Goal: Transaction & Acquisition: Purchase product/service

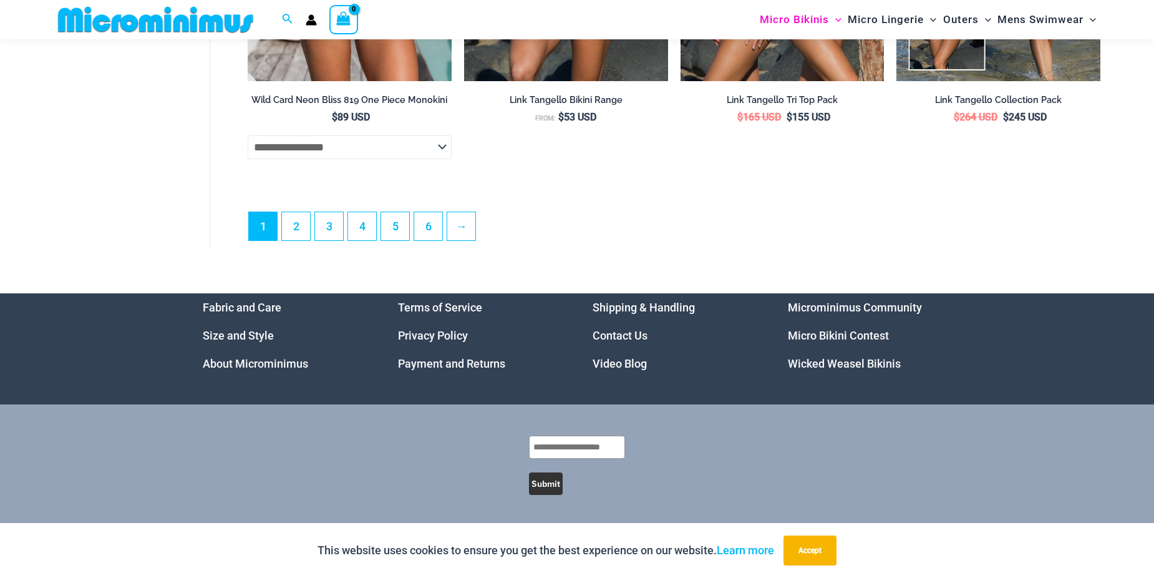
scroll to position [3659, 0]
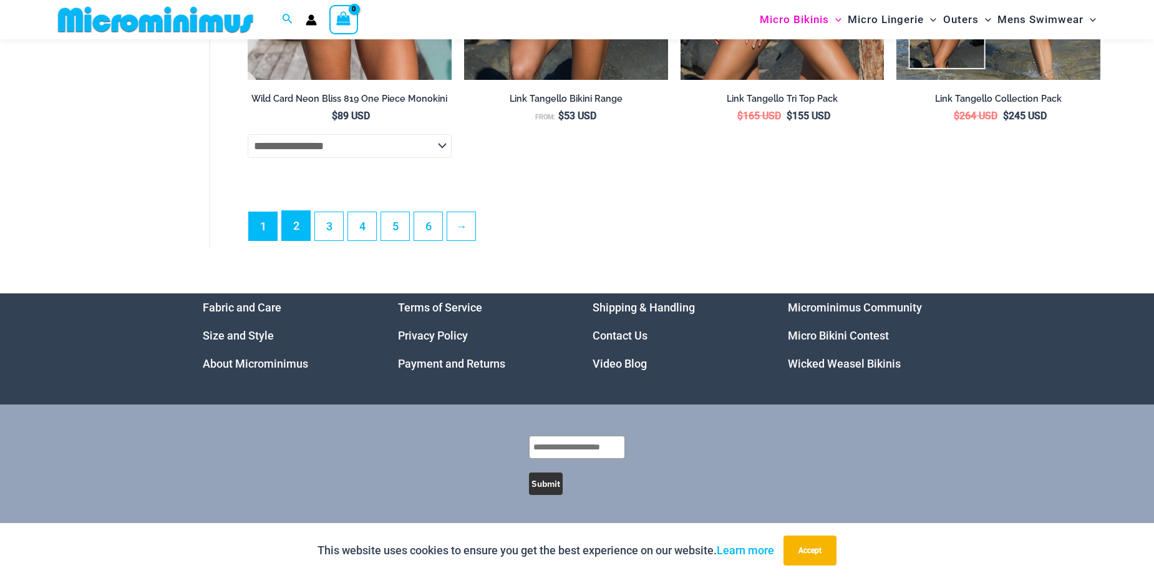
click at [299, 226] on link "2" at bounding box center [296, 225] width 28 height 29
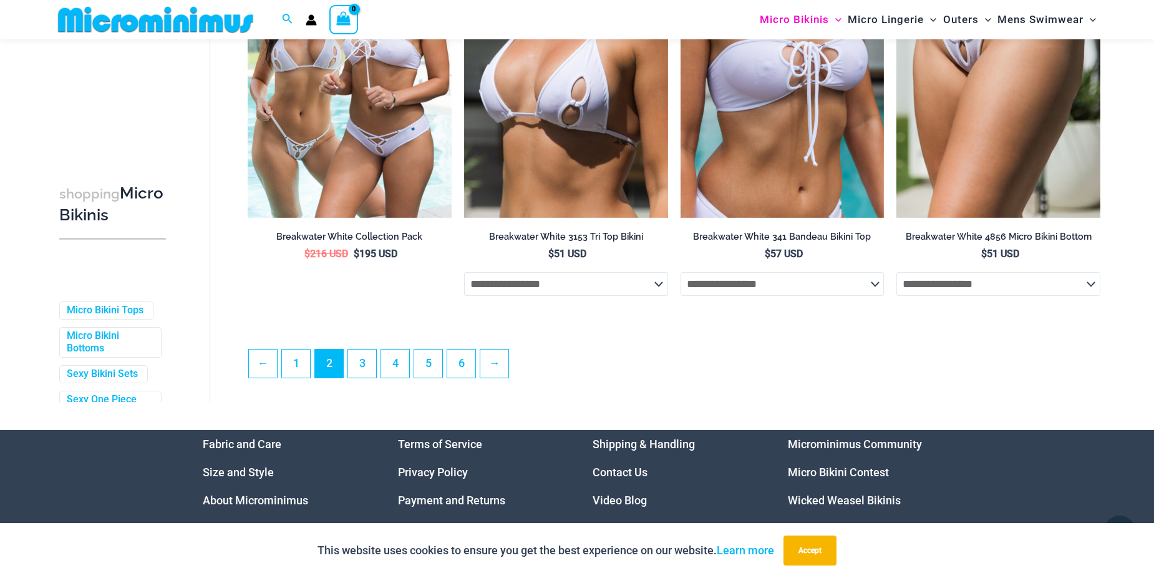
scroll to position [3233, 0]
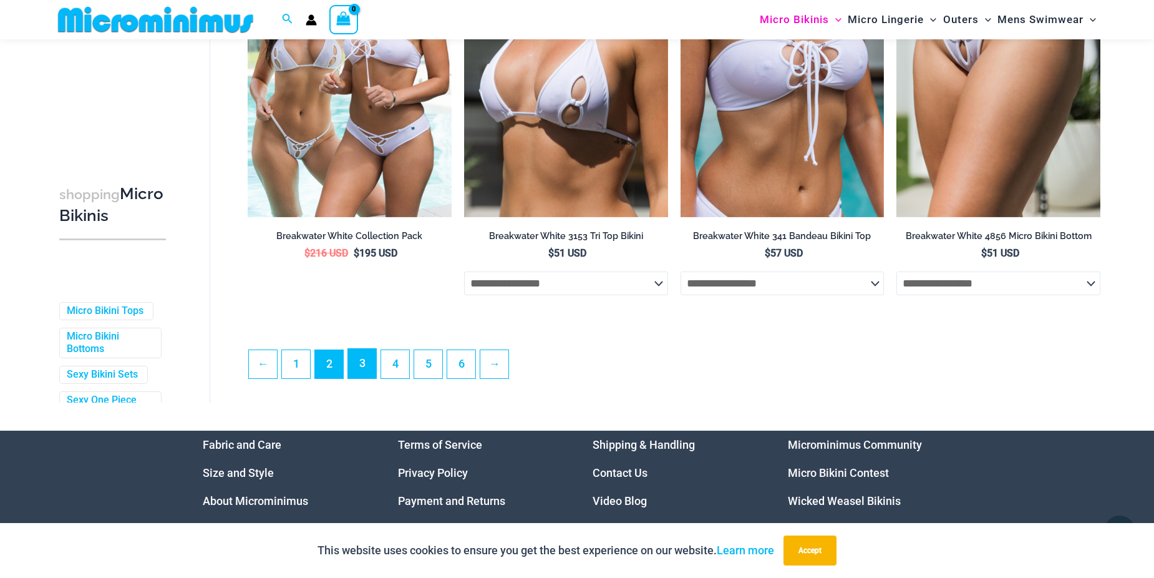
click at [360, 378] on link "3" at bounding box center [362, 363] width 28 height 29
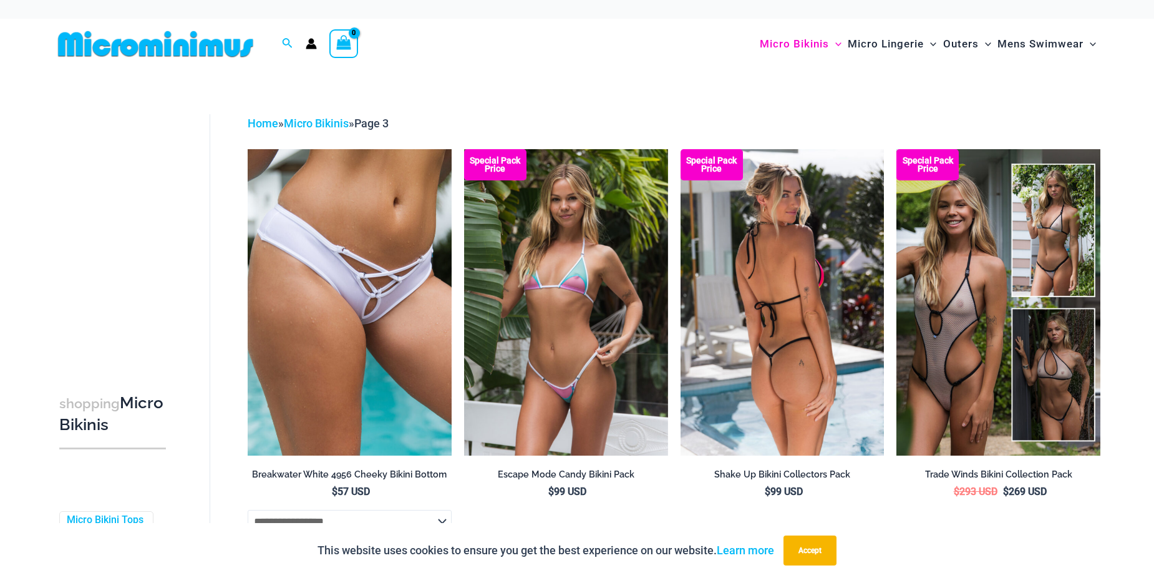
click at [808, 330] on img at bounding box center [782, 302] width 204 height 306
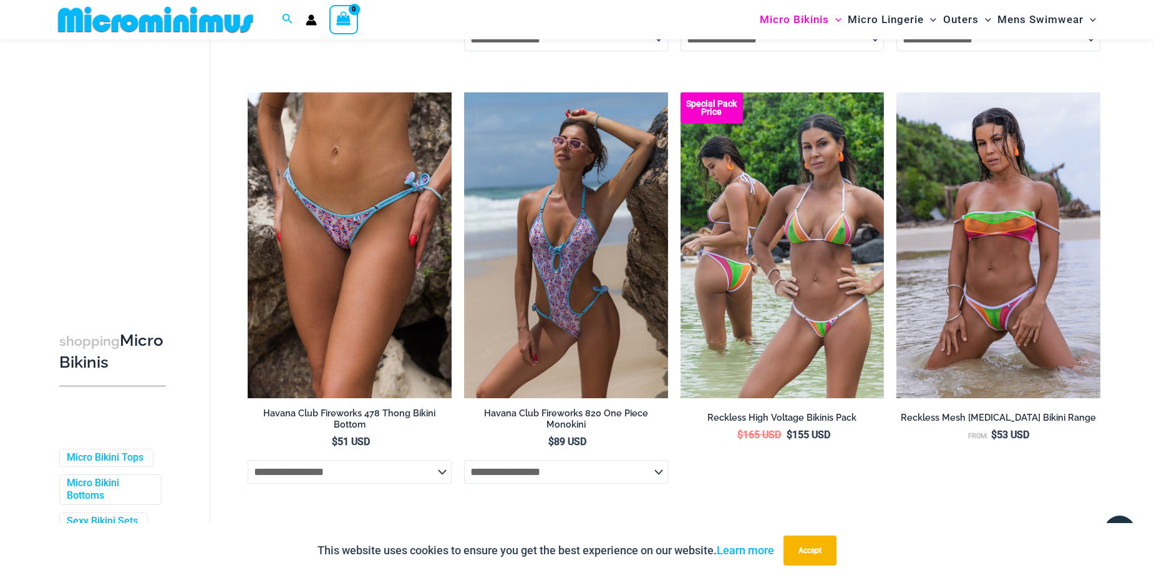
scroll to position [3047, 0]
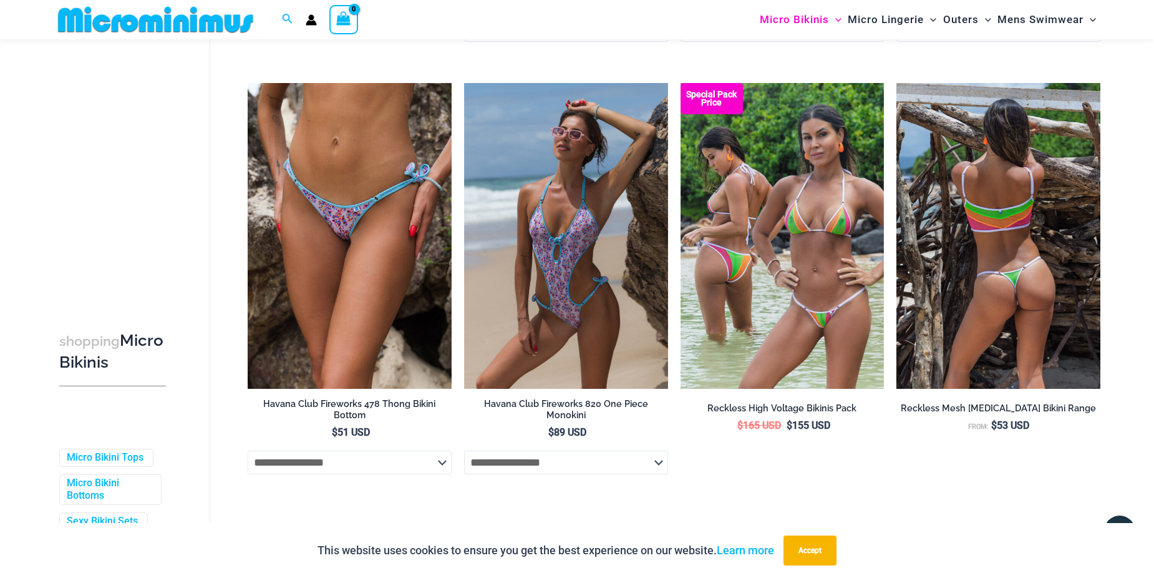
click at [1015, 241] on img at bounding box center [998, 236] width 204 height 306
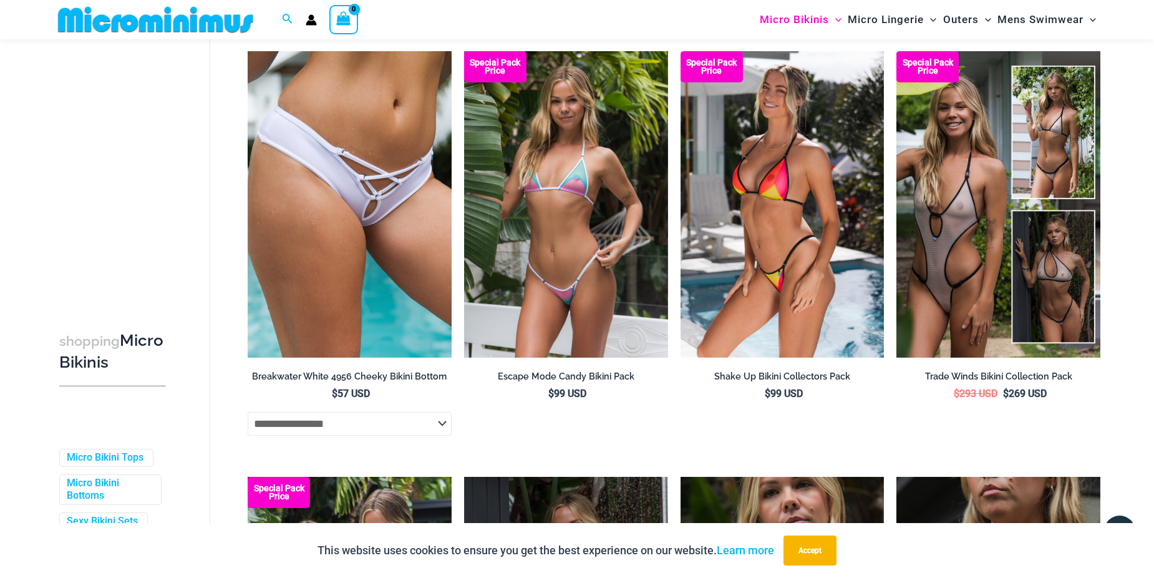
scroll to position [0, 0]
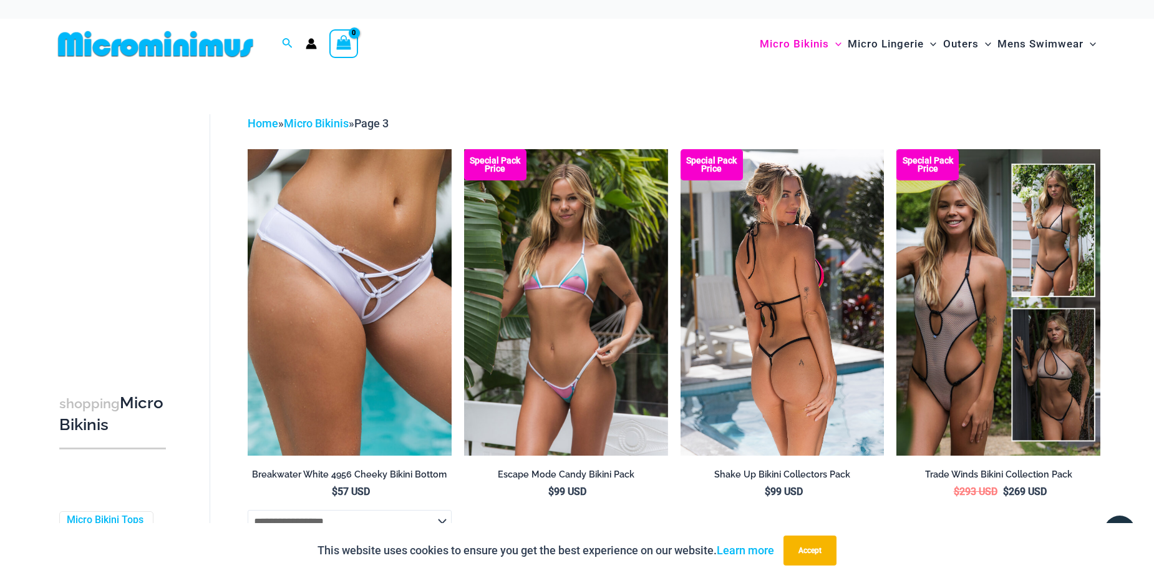
click at [803, 295] on img at bounding box center [782, 302] width 204 height 306
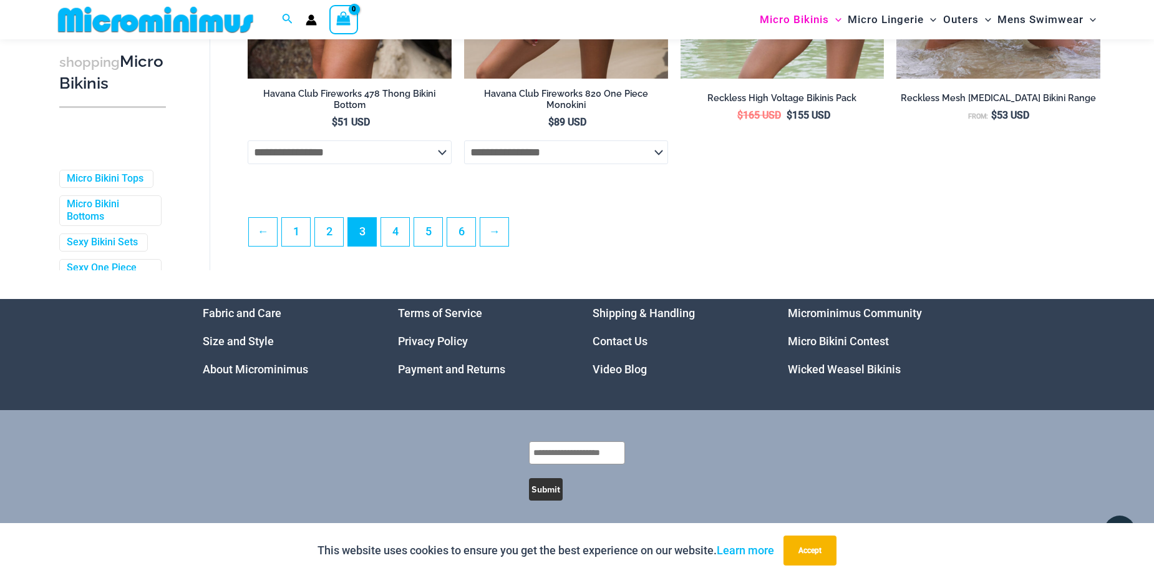
scroll to position [3358, 0]
click at [403, 235] on link "4" at bounding box center [395, 230] width 28 height 29
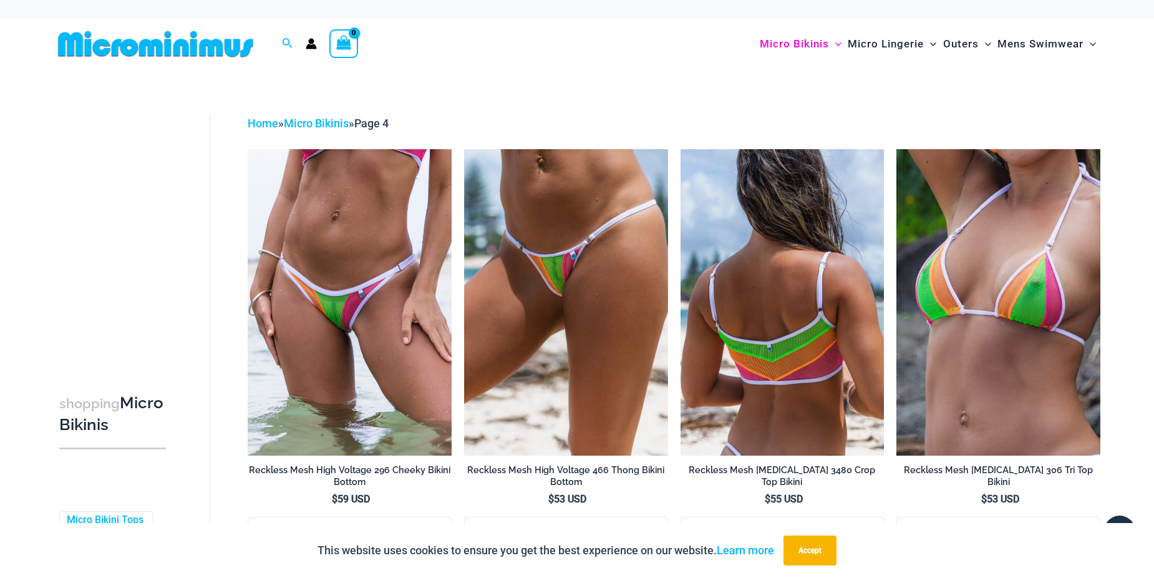
click at [874, 301] on img at bounding box center [782, 302] width 204 height 306
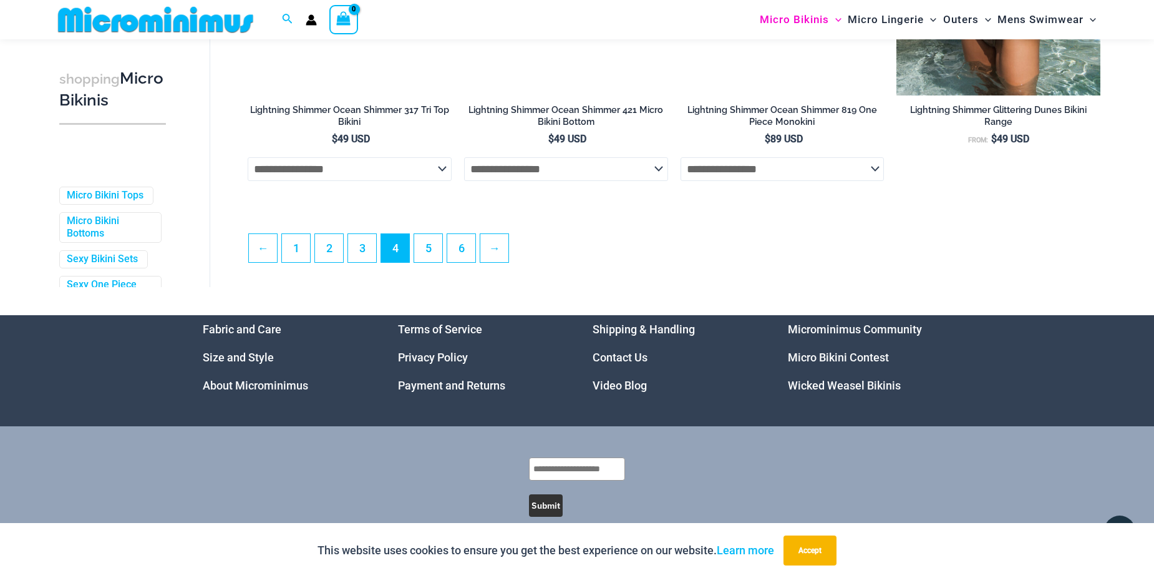
scroll to position [3371, 0]
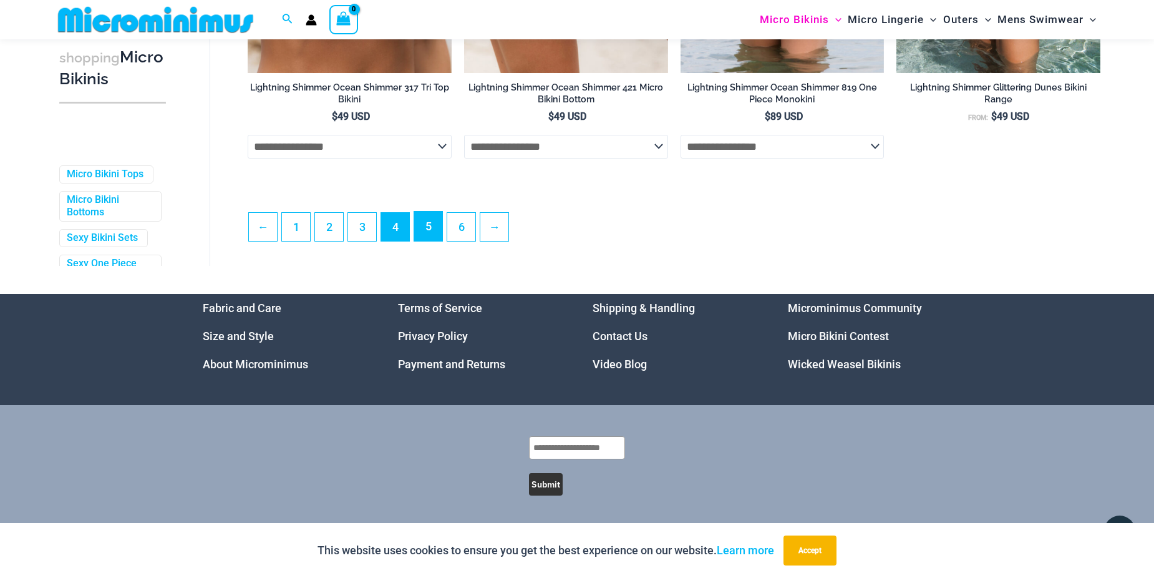
click at [438, 214] on link "5" at bounding box center [428, 225] width 28 height 29
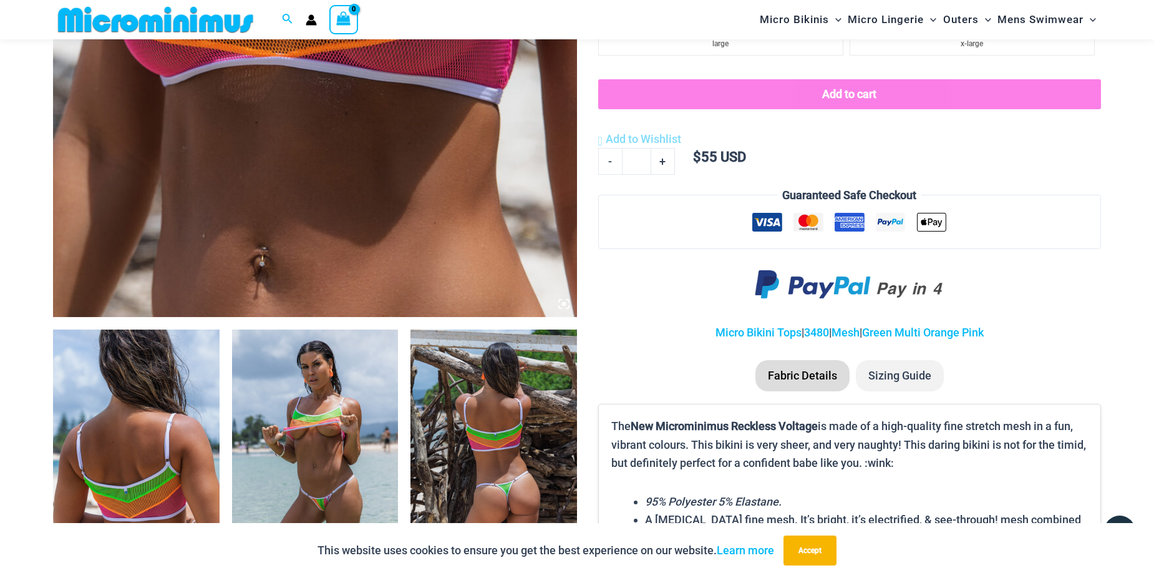
scroll to position [676, 0]
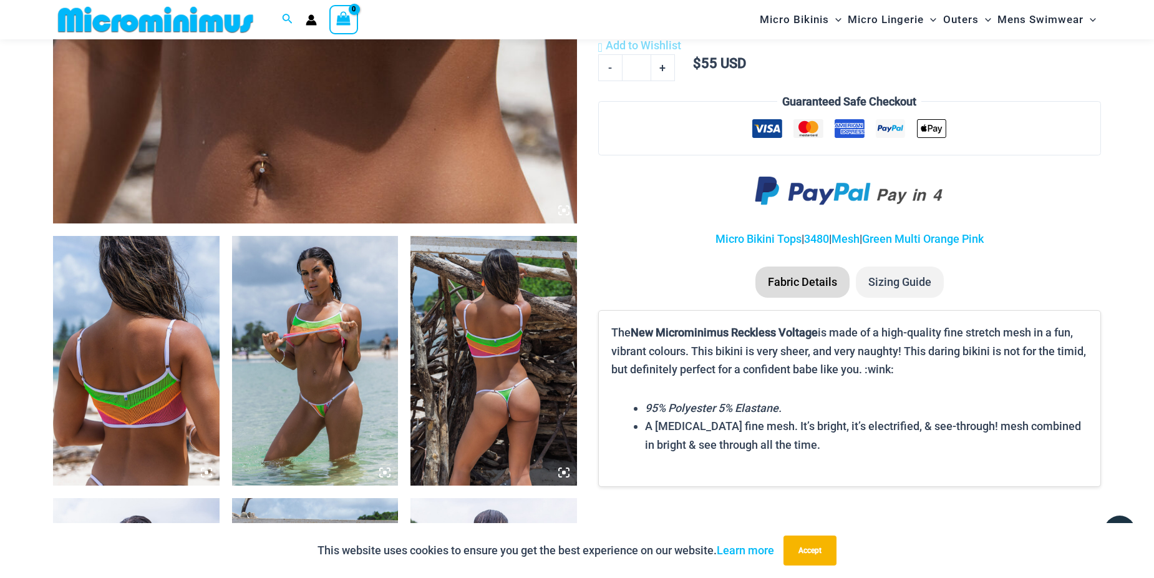
click at [351, 362] on img at bounding box center [315, 360] width 167 height 249
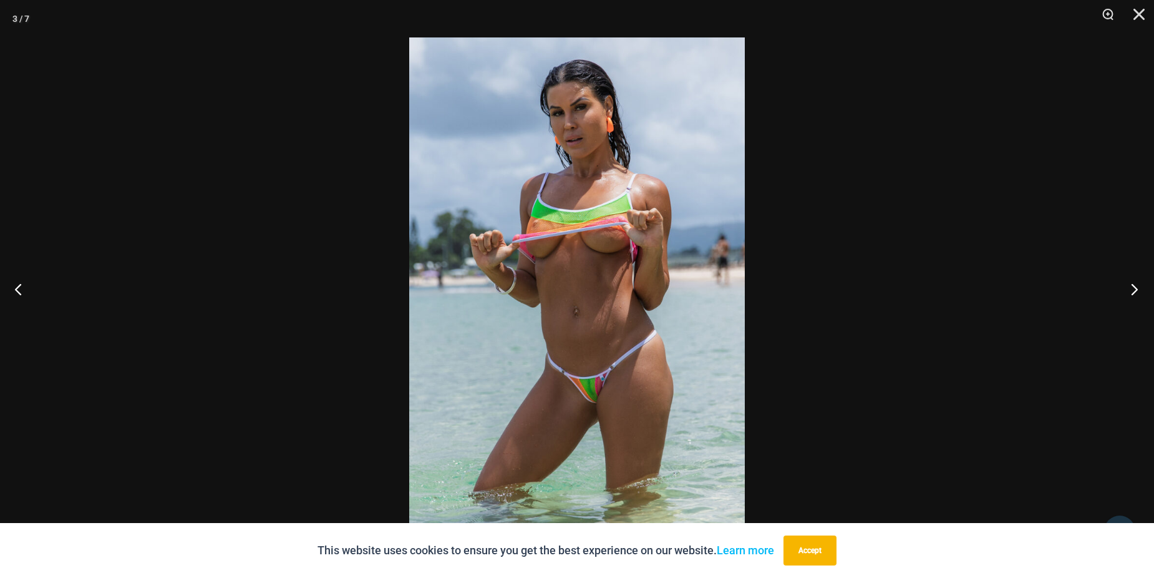
click at [1134, 288] on button "Next" at bounding box center [1130, 289] width 47 height 62
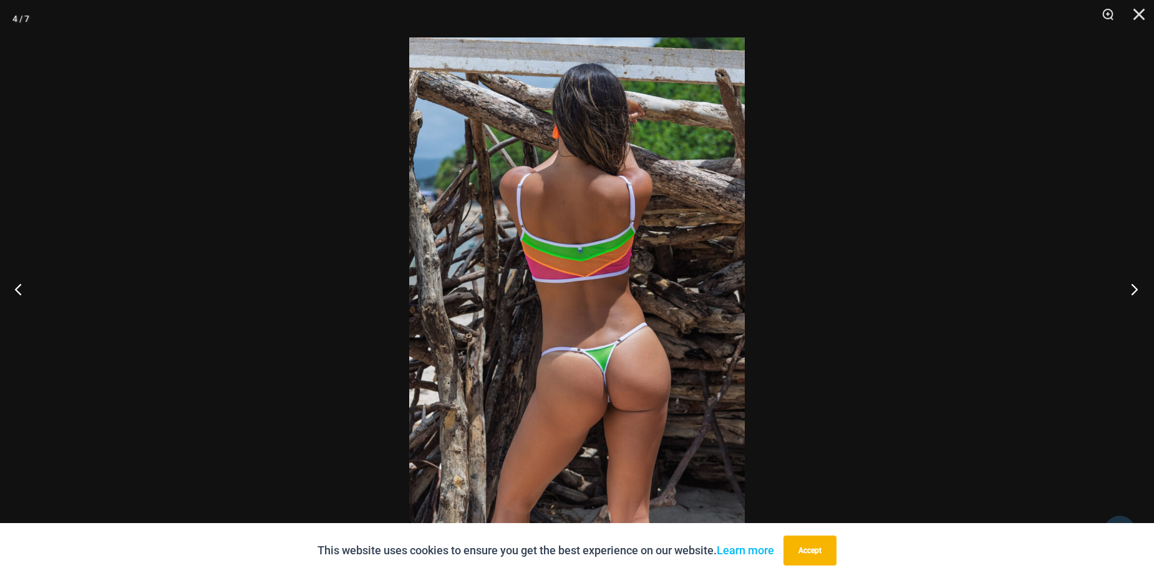
click at [1134, 288] on button "Next" at bounding box center [1130, 289] width 47 height 62
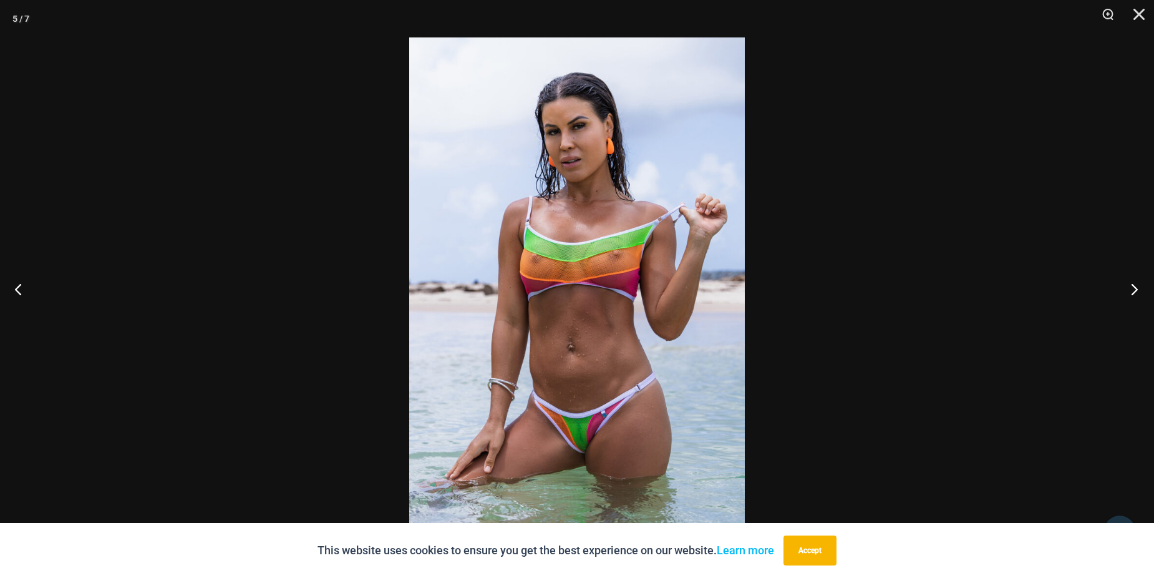
click at [1134, 288] on button "Next" at bounding box center [1130, 289] width 47 height 62
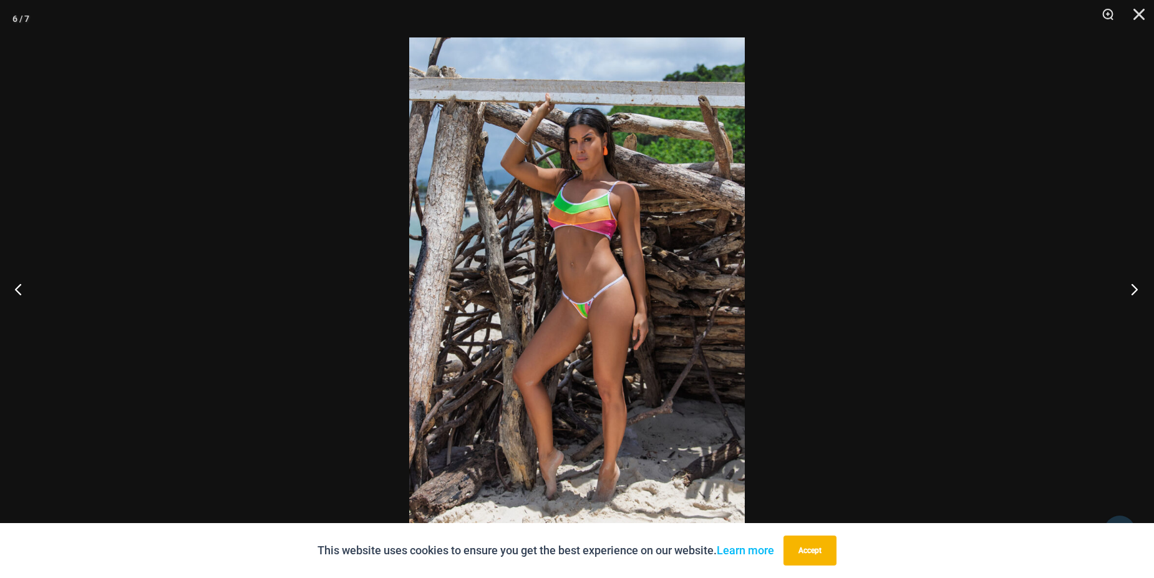
click at [1134, 288] on button "Next" at bounding box center [1130, 289] width 47 height 62
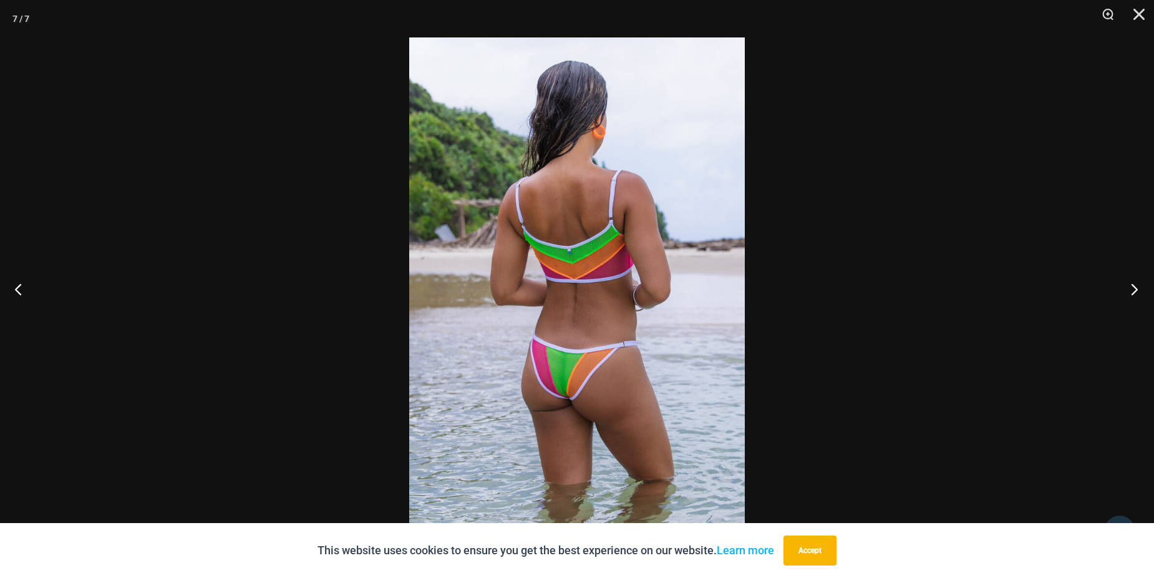
click at [1134, 288] on button "Next" at bounding box center [1130, 289] width 47 height 62
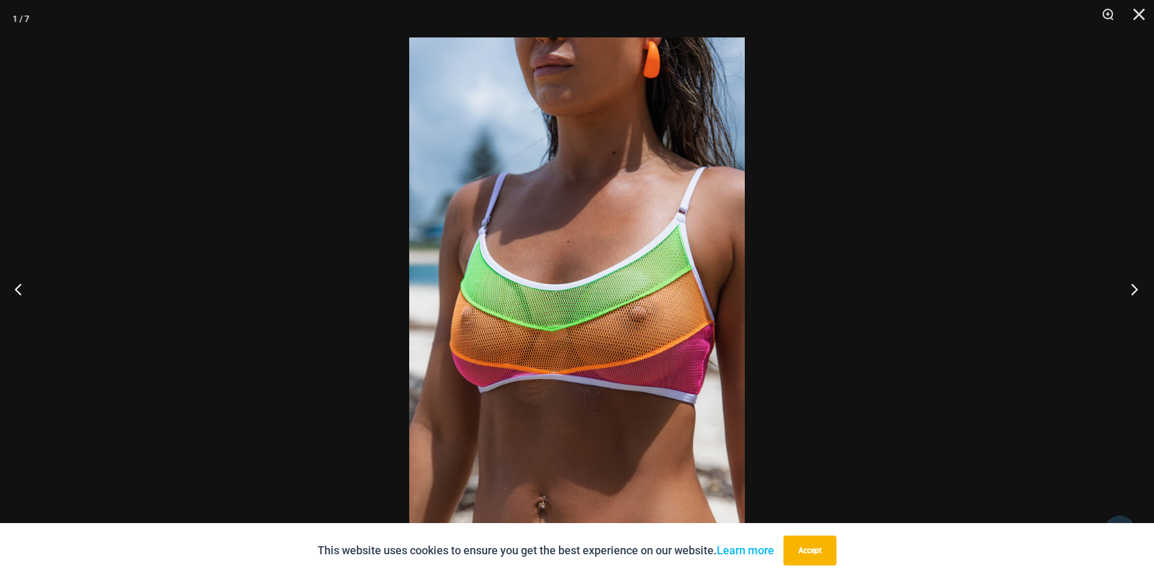
click at [1134, 288] on button "Next" at bounding box center [1130, 289] width 47 height 62
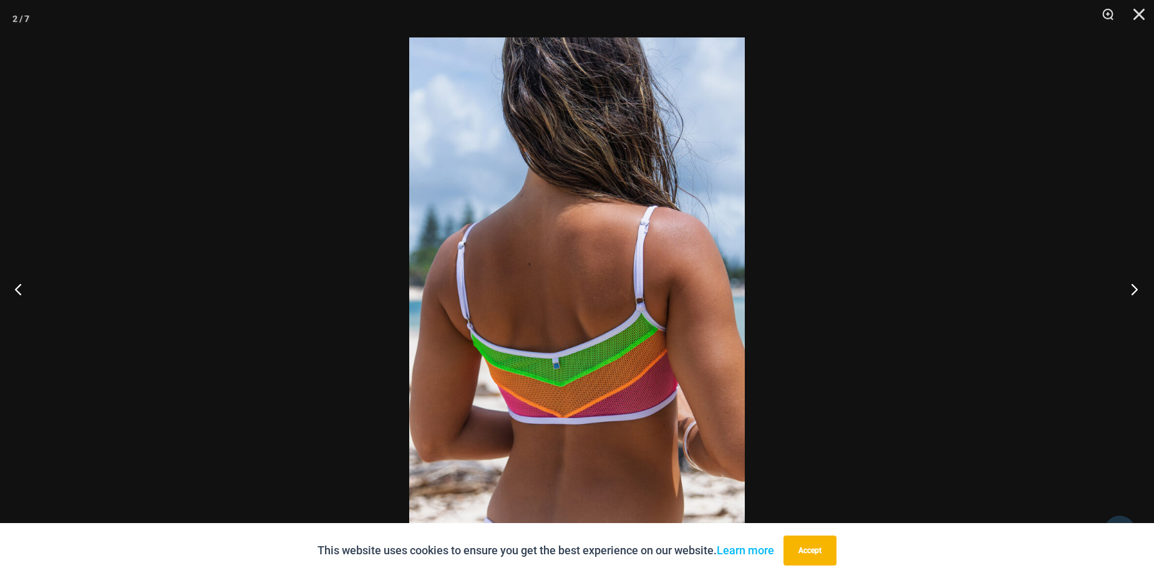
click at [1134, 288] on button "Next" at bounding box center [1130, 289] width 47 height 62
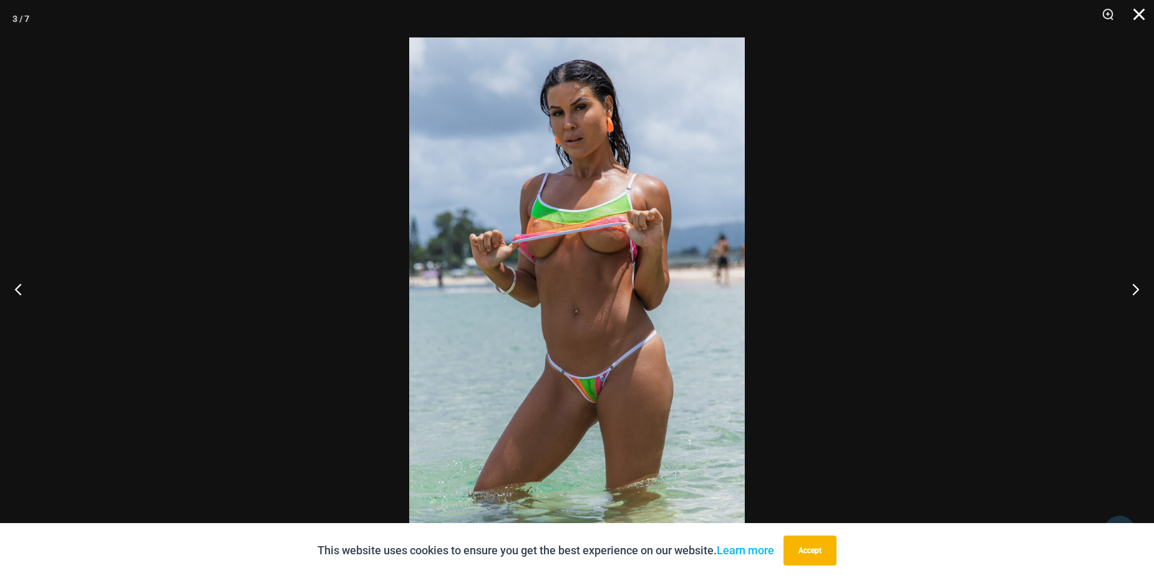
click at [1135, 14] on button "Close" at bounding box center [1134, 18] width 31 height 37
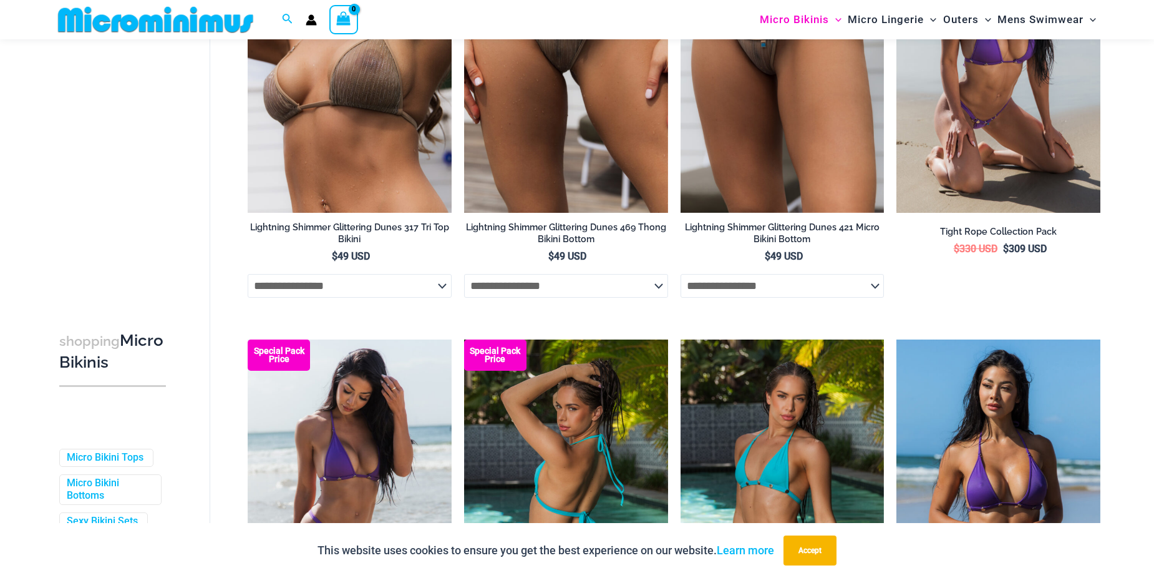
scroll to position [427, 0]
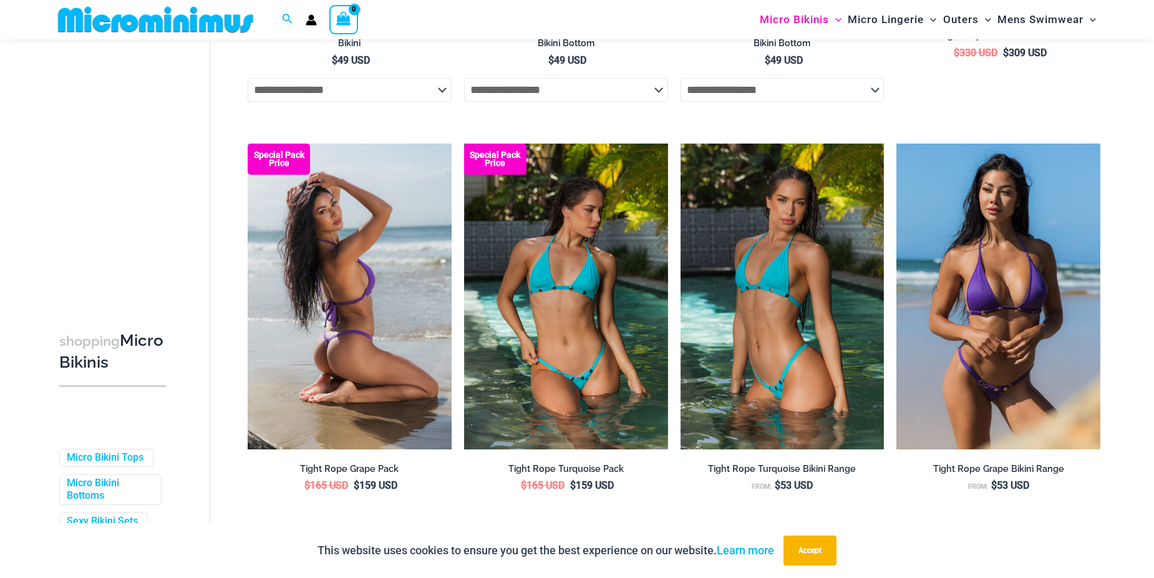
click at [327, 305] on img at bounding box center [350, 296] width 204 height 306
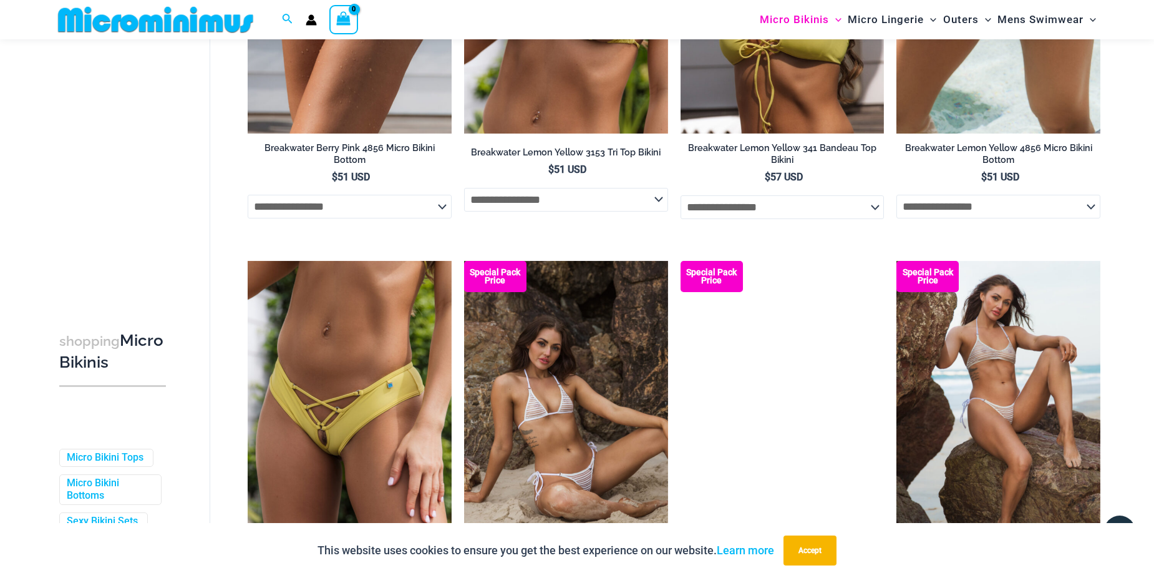
scroll to position [2423, 0]
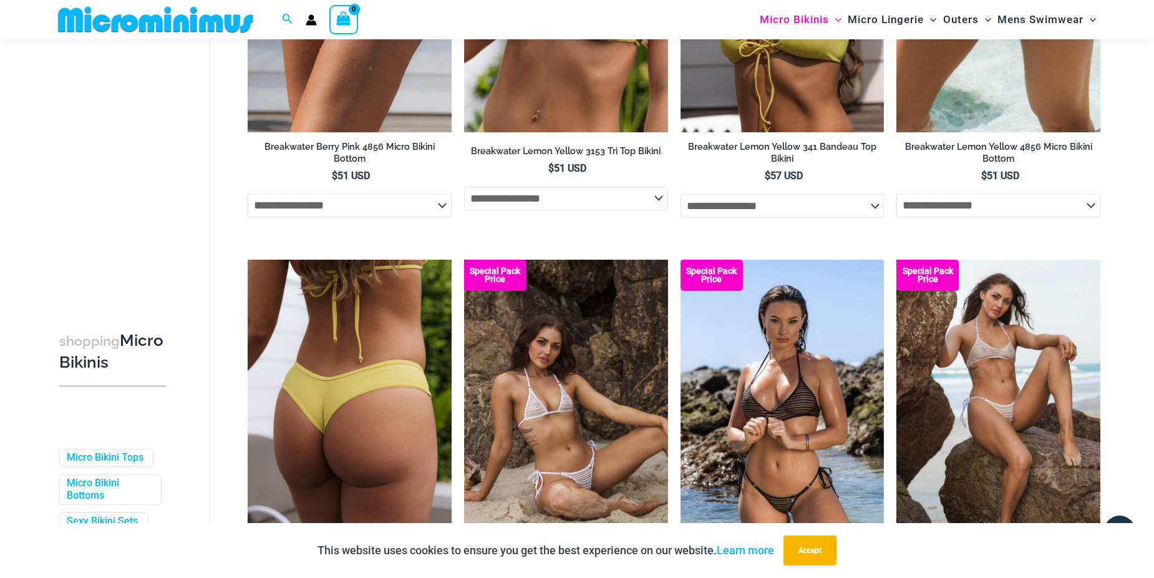
click at [354, 437] on img at bounding box center [350, 412] width 204 height 306
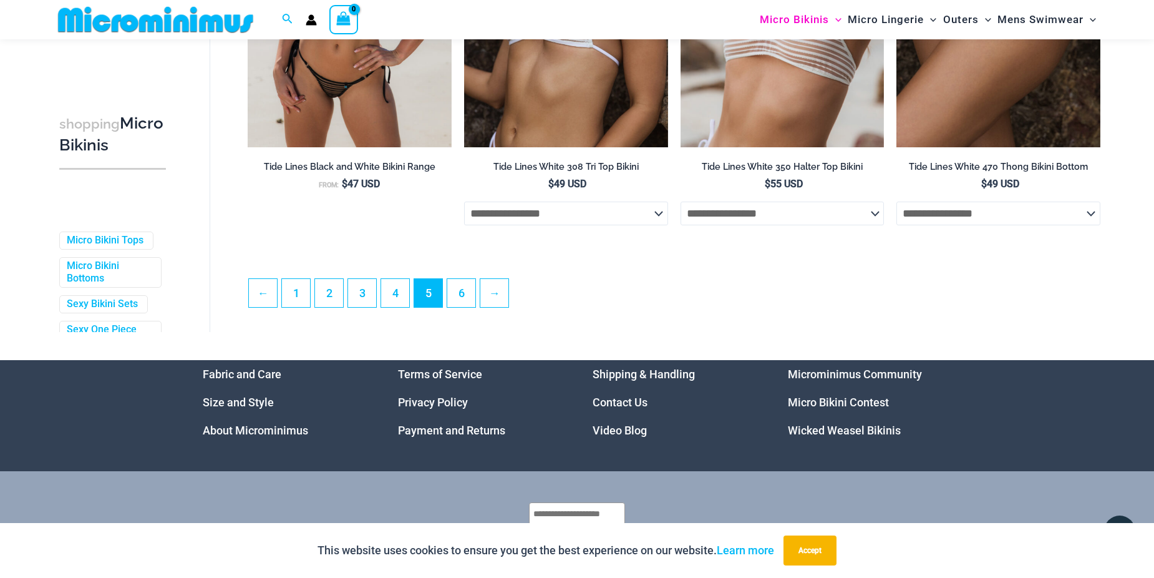
scroll to position [3296, 0]
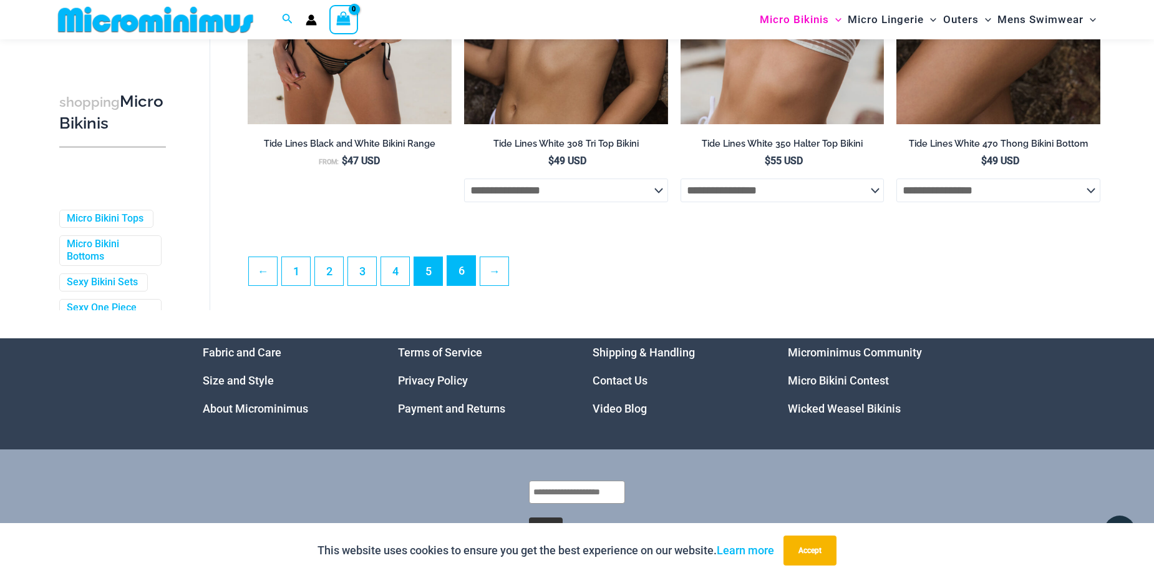
click at [458, 276] on link "6" at bounding box center [461, 270] width 28 height 29
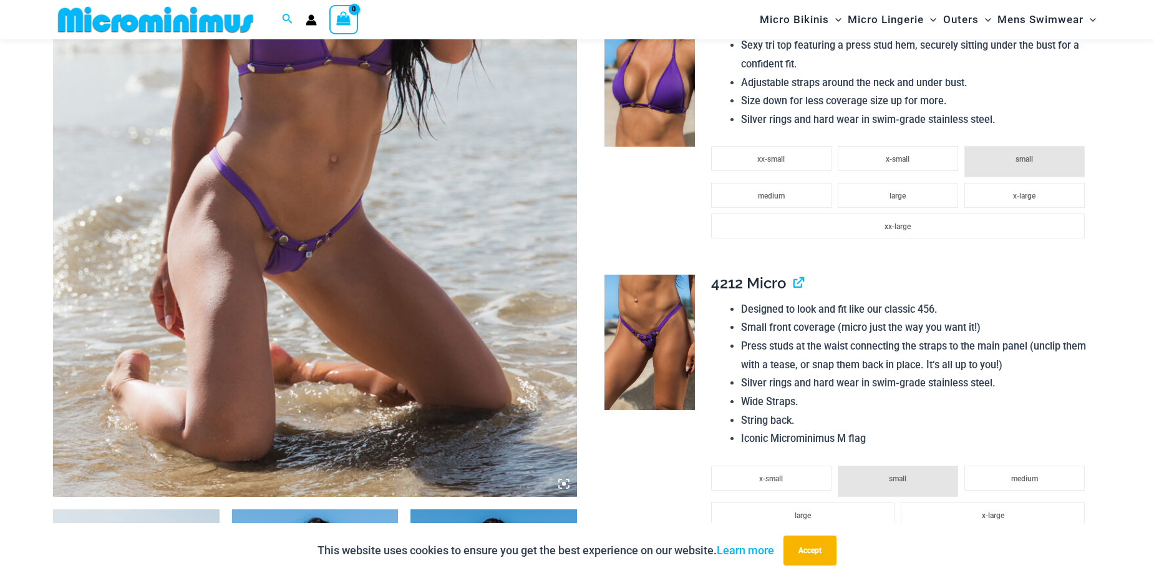
scroll to position [550, 0]
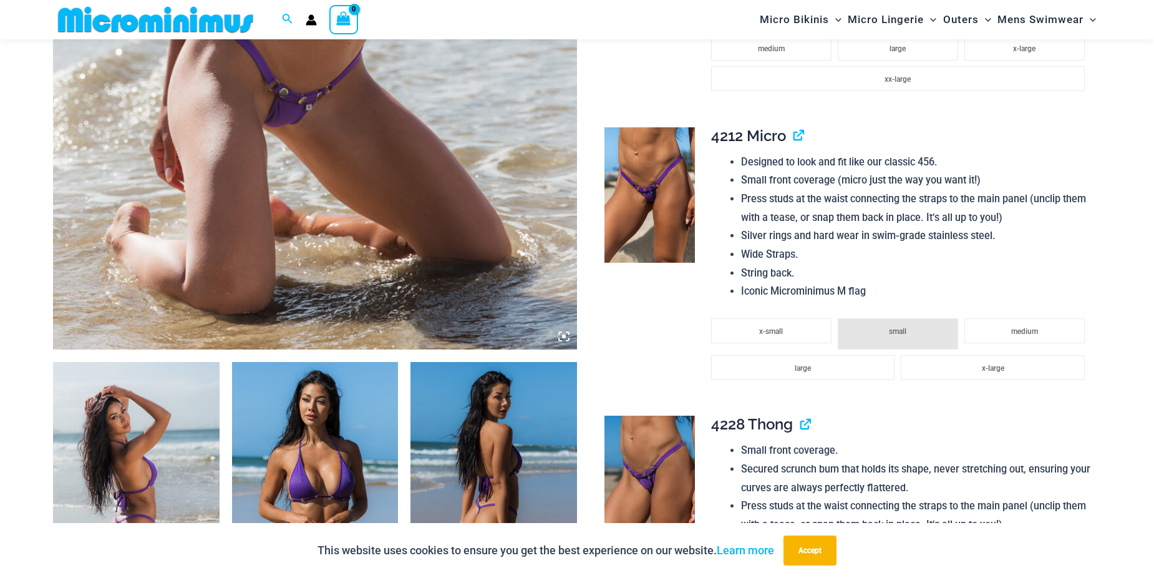
click at [128, 478] on img at bounding box center [136, 486] width 167 height 249
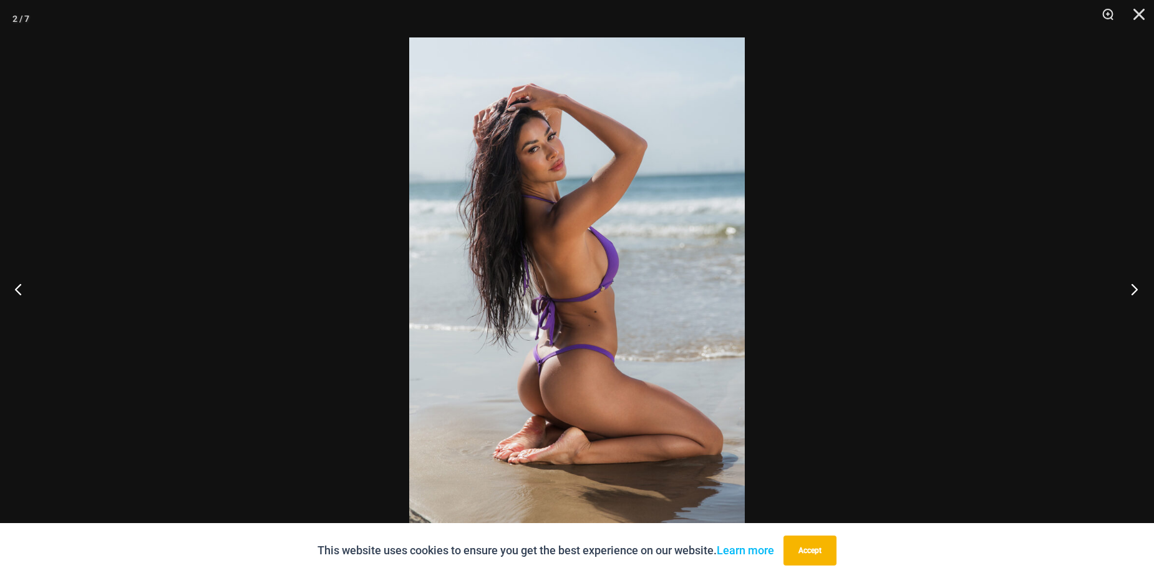
click at [1127, 282] on button "Next" at bounding box center [1130, 289] width 47 height 62
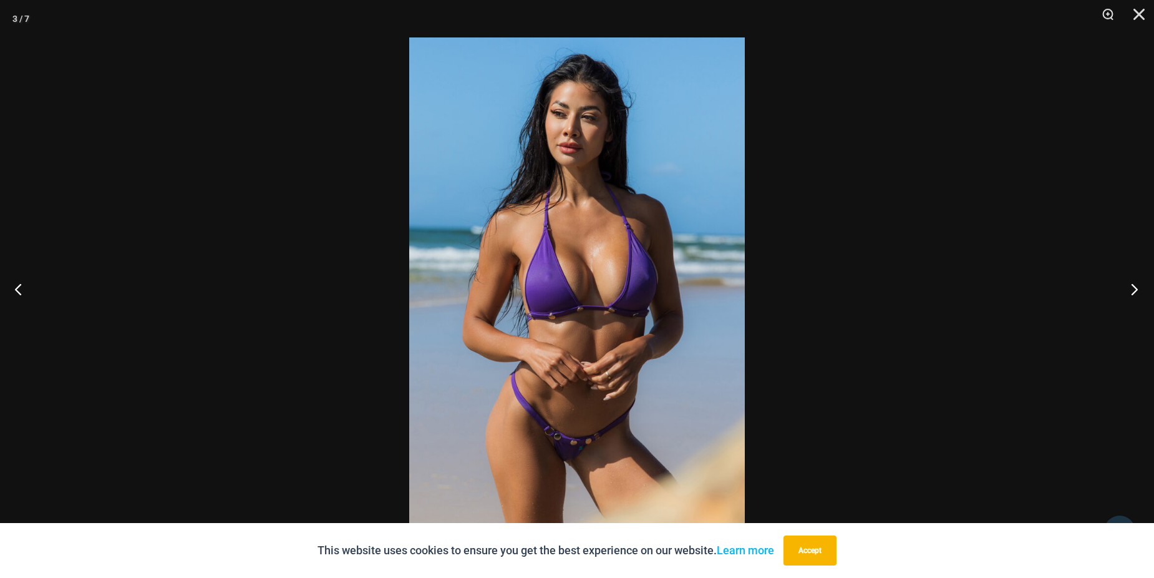
click at [1128, 286] on button "Next" at bounding box center [1130, 289] width 47 height 62
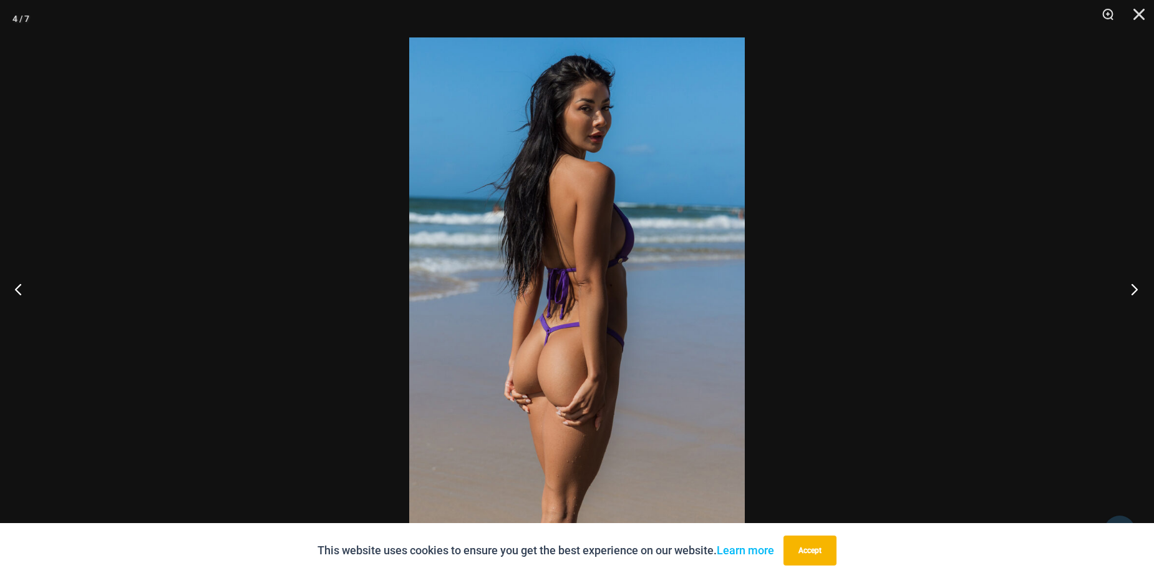
click at [1128, 287] on button "Next" at bounding box center [1130, 289] width 47 height 62
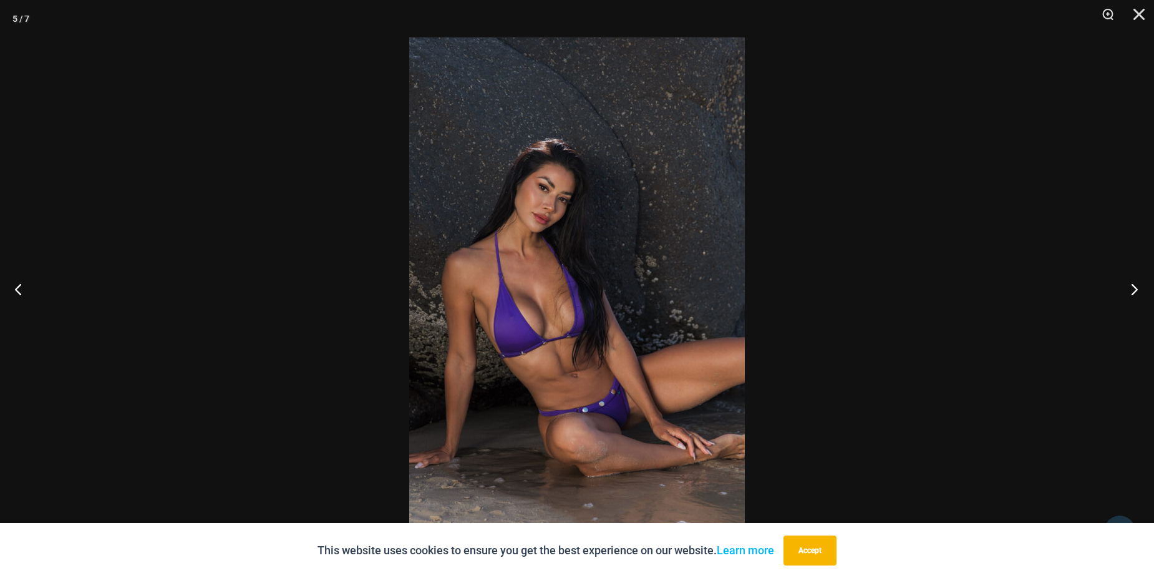
click at [1128, 287] on button "Next" at bounding box center [1130, 289] width 47 height 62
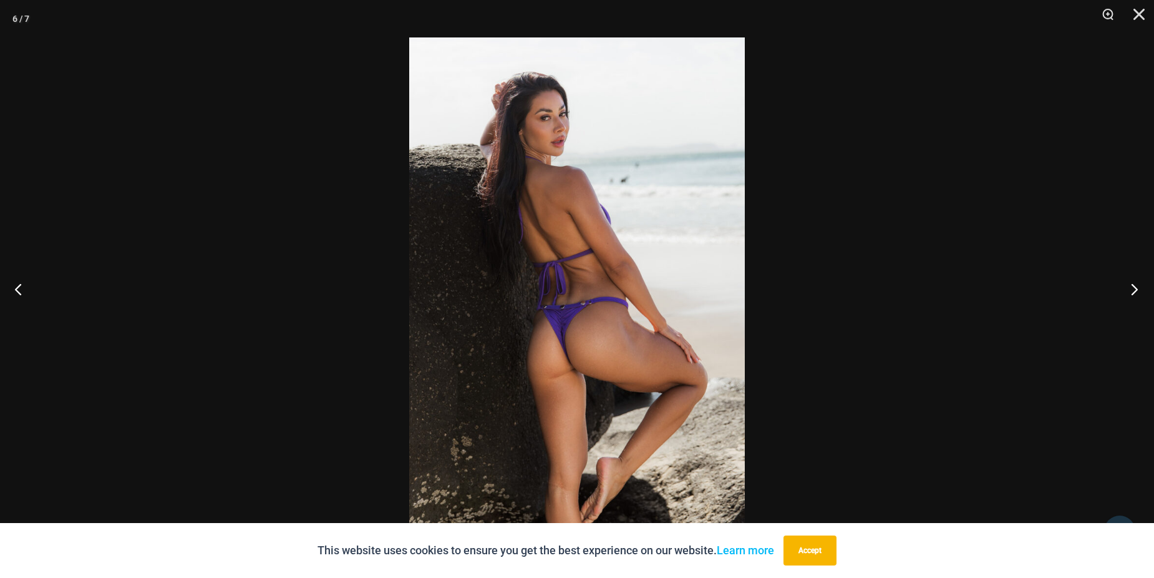
click at [1128, 289] on button "Next" at bounding box center [1130, 289] width 47 height 62
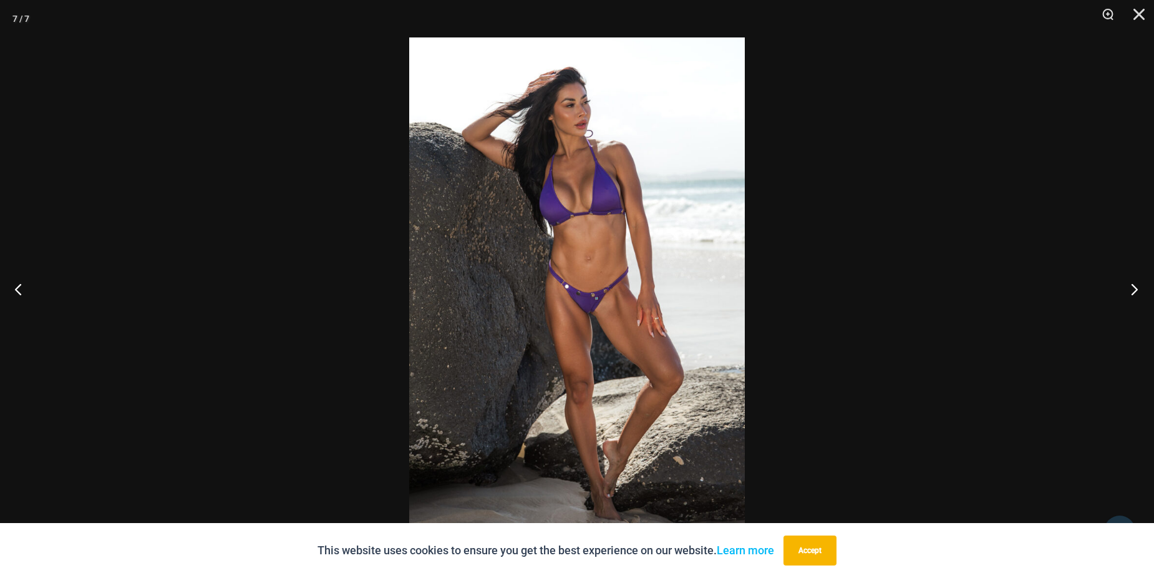
click at [1128, 289] on button "Next" at bounding box center [1130, 289] width 47 height 62
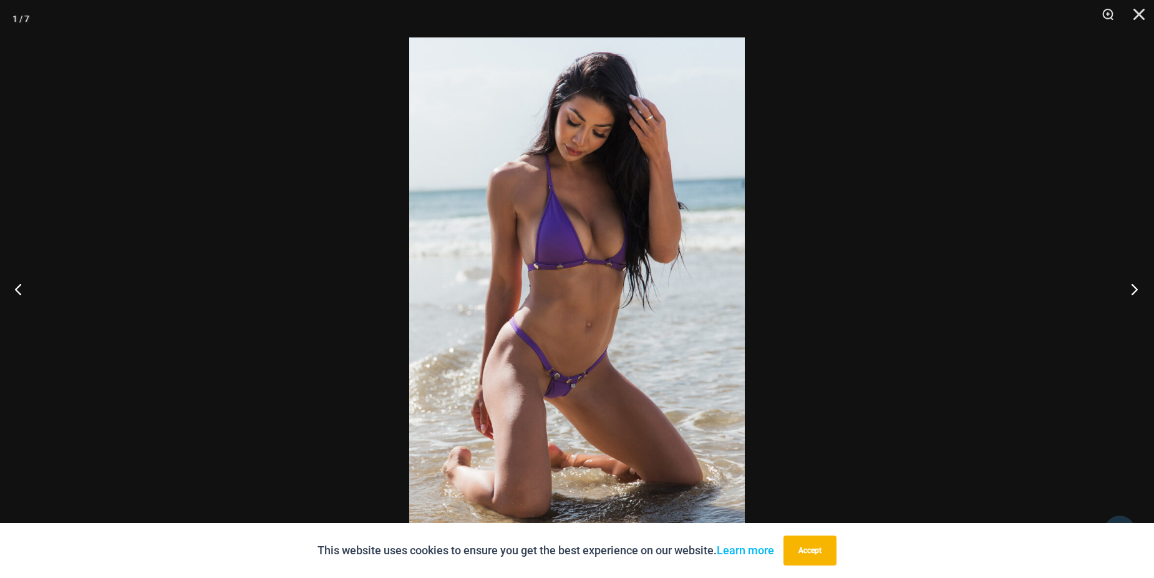
click at [1128, 289] on button "Next" at bounding box center [1130, 289] width 47 height 62
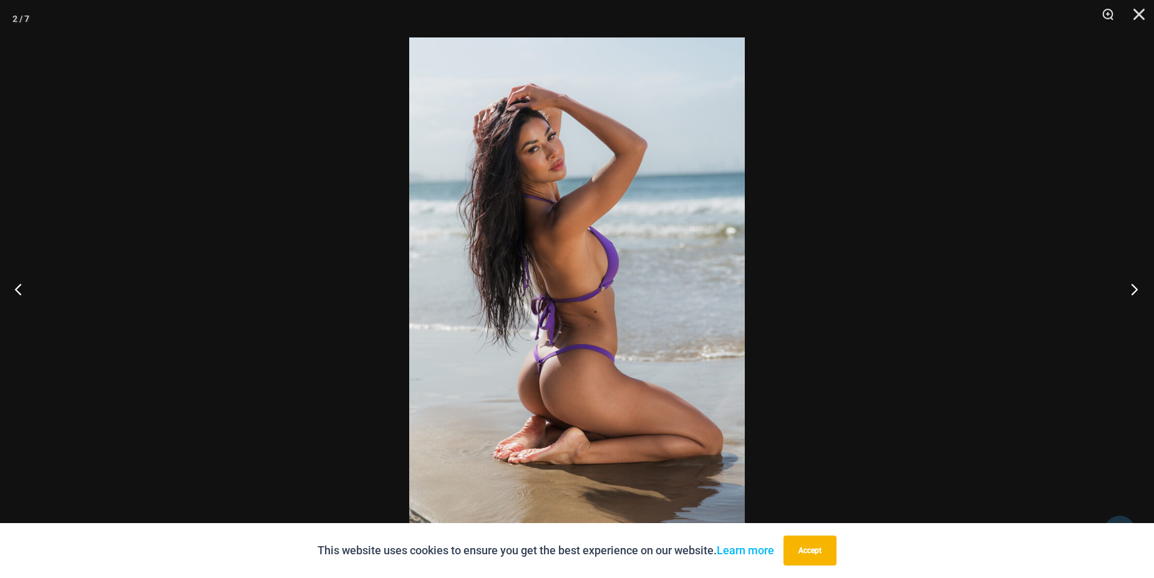
click at [1128, 290] on button "Next" at bounding box center [1130, 289] width 47 height 62
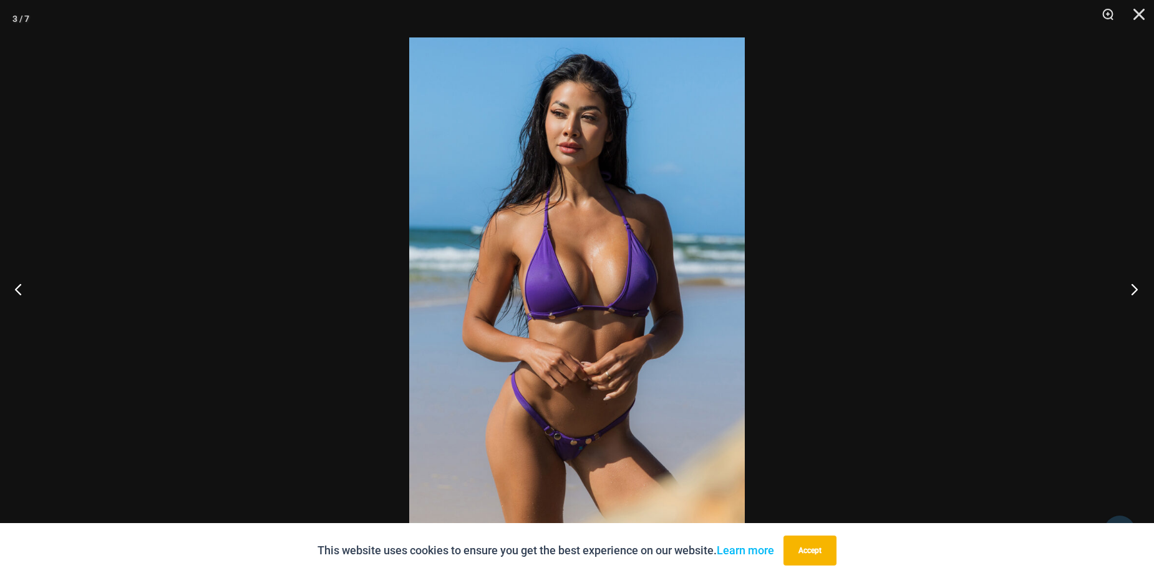
click at [1130, 307] on button "Next" at bounding box center [1130, 289] width 47 height 62
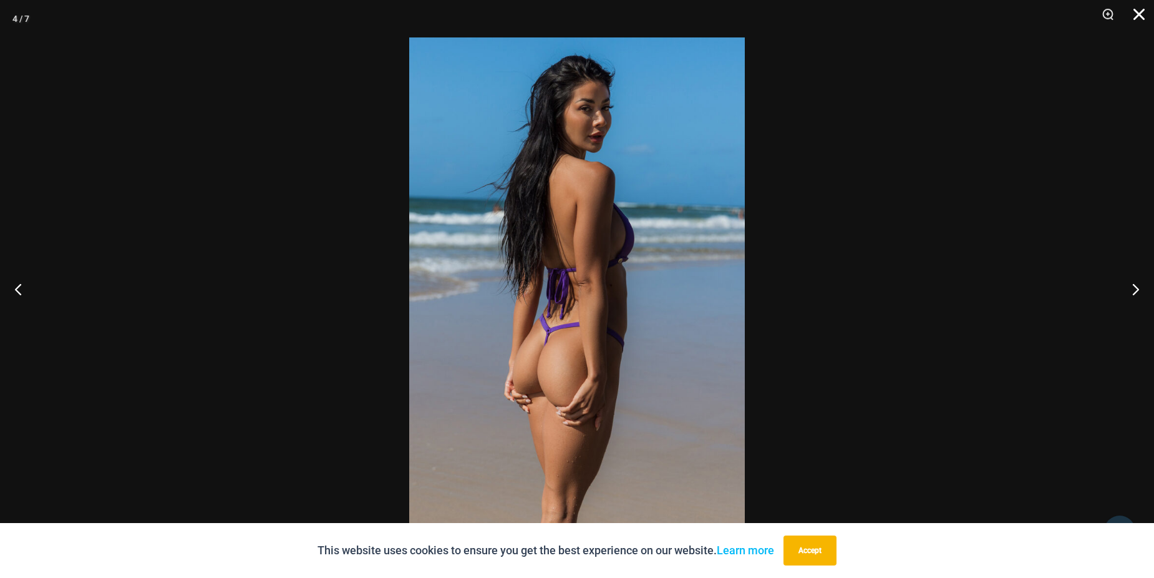
click at [1126, 11] on button "Close" at bounding box center [1134, 18] width 31 height 37
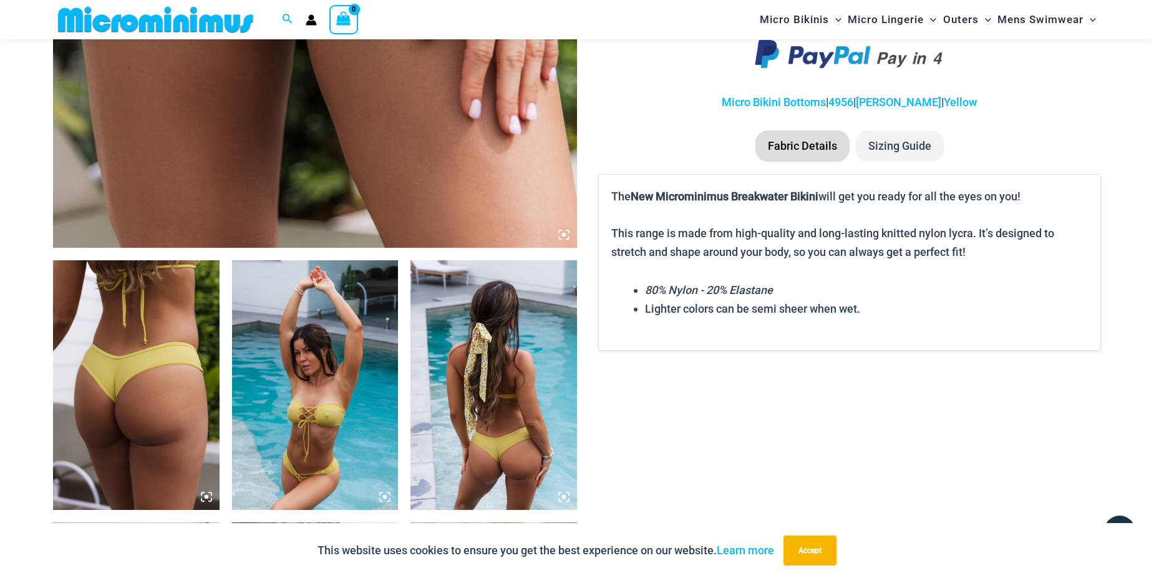
scroll to position [675, 0]
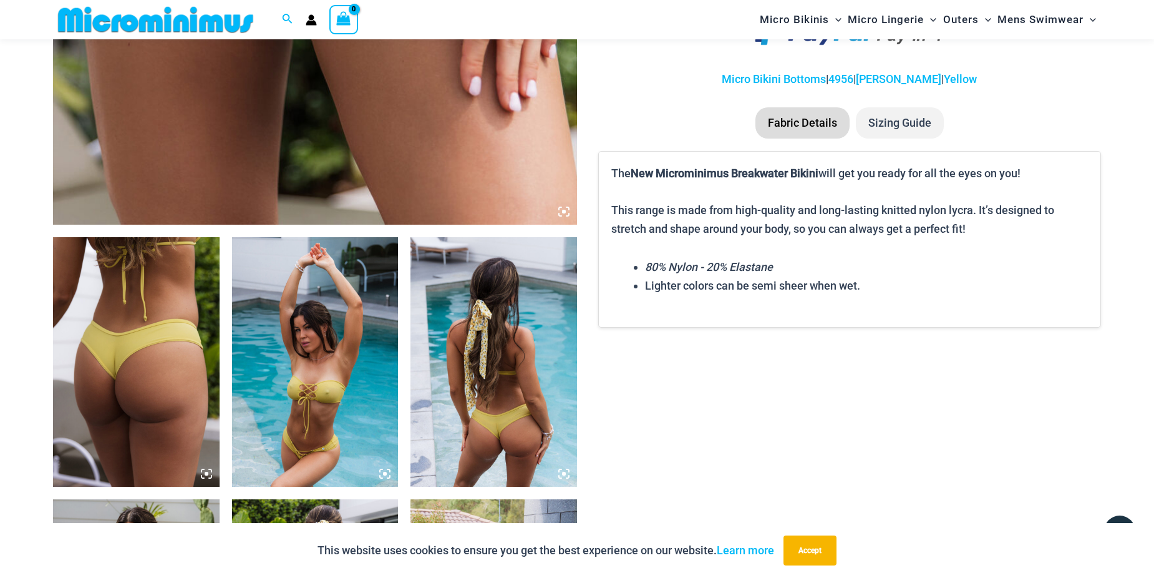
click at [354, 437] on img at bounding box center [315, 361] width 167 height 249
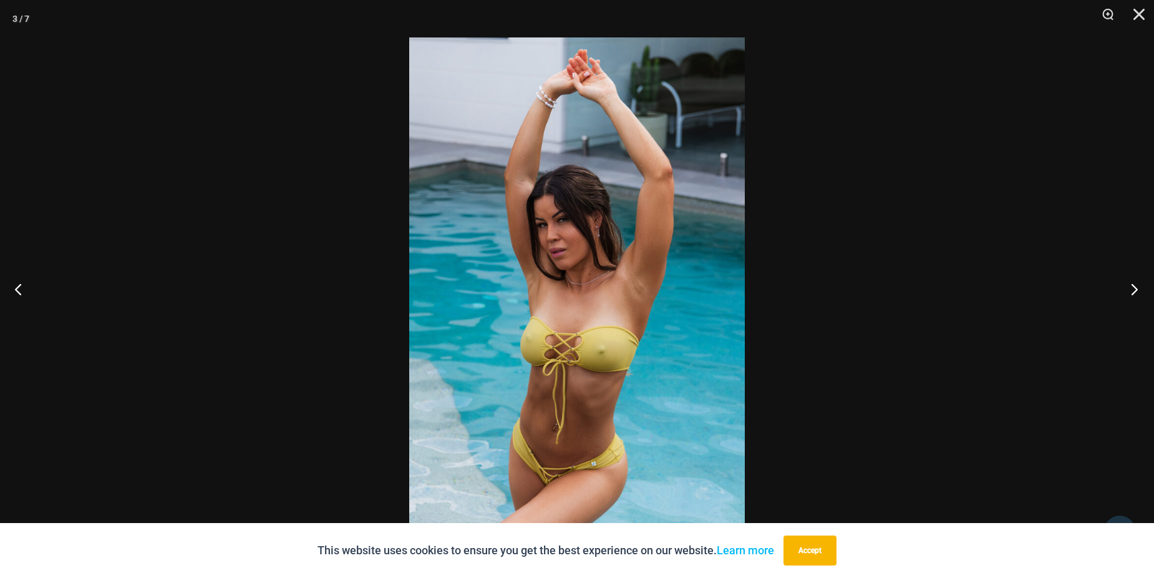
click at [1140, 286] on button "Next" at bounding box center [1130, 289] width 47 height 62
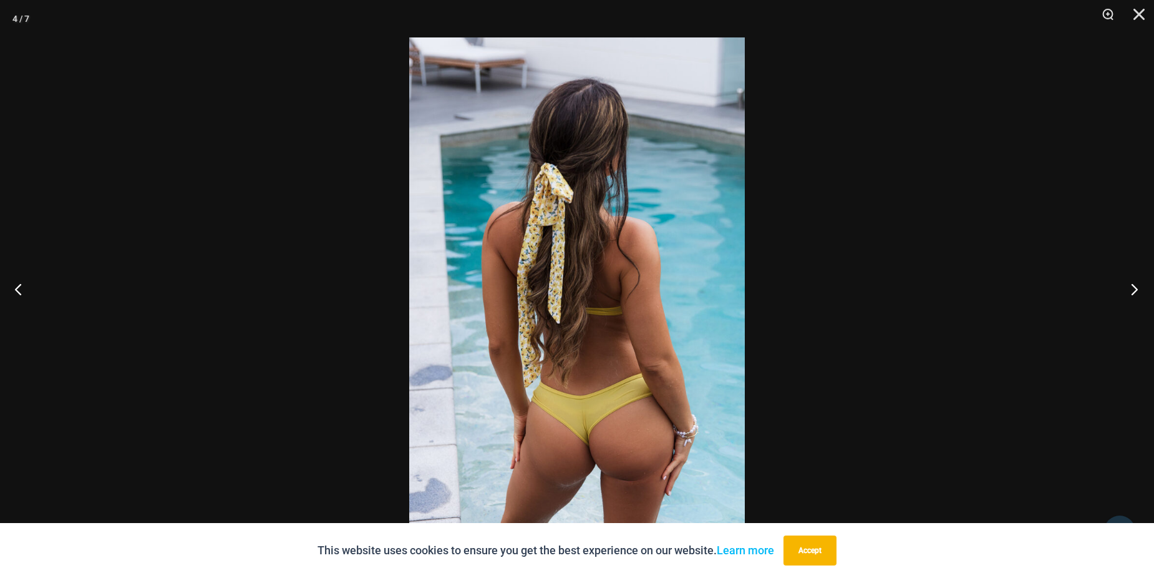
click at [1140, 286] on button "Next" at bounding box center [1130, 289] width 47 height 62
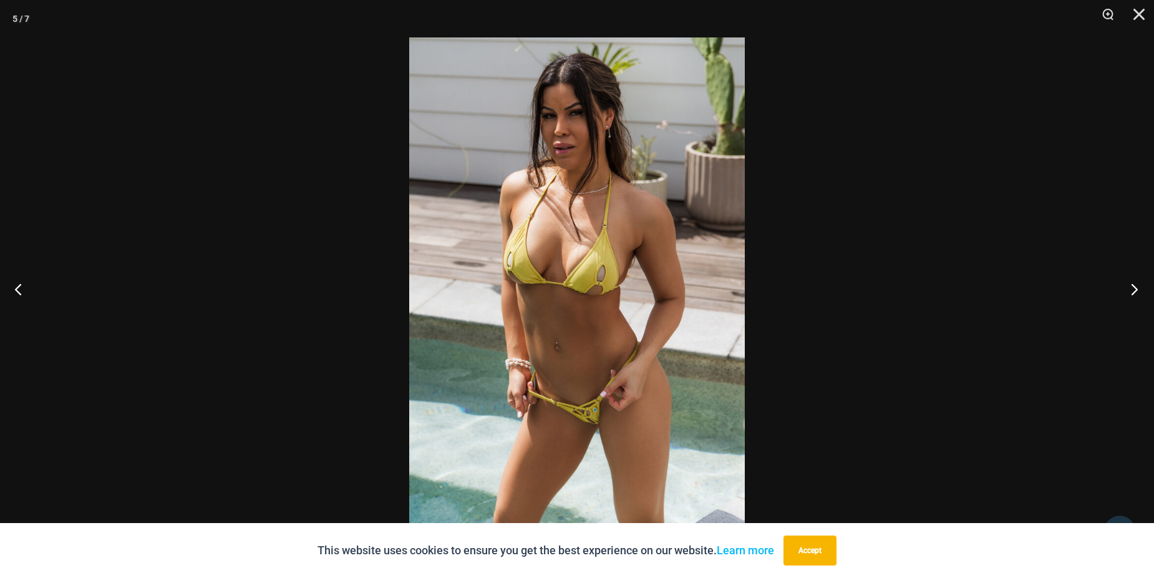
click at [1140, 286] on button "Next" at bounding box center [1130, 289] width 47 height 62
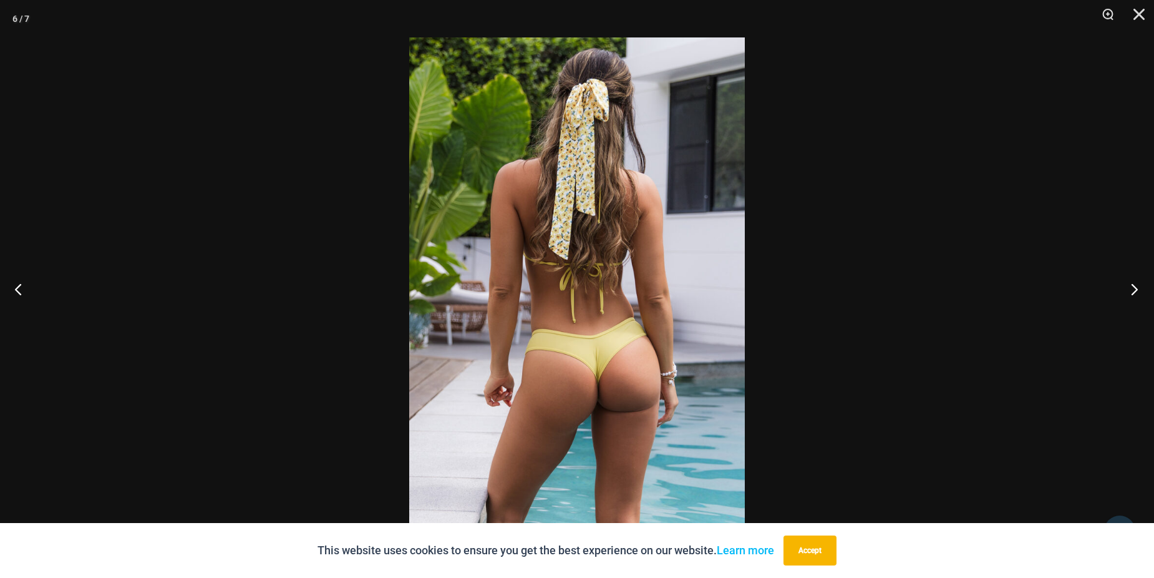
click at [1140, 286] on button "Next" at bounding box center [1130, 289] width 47 height 62
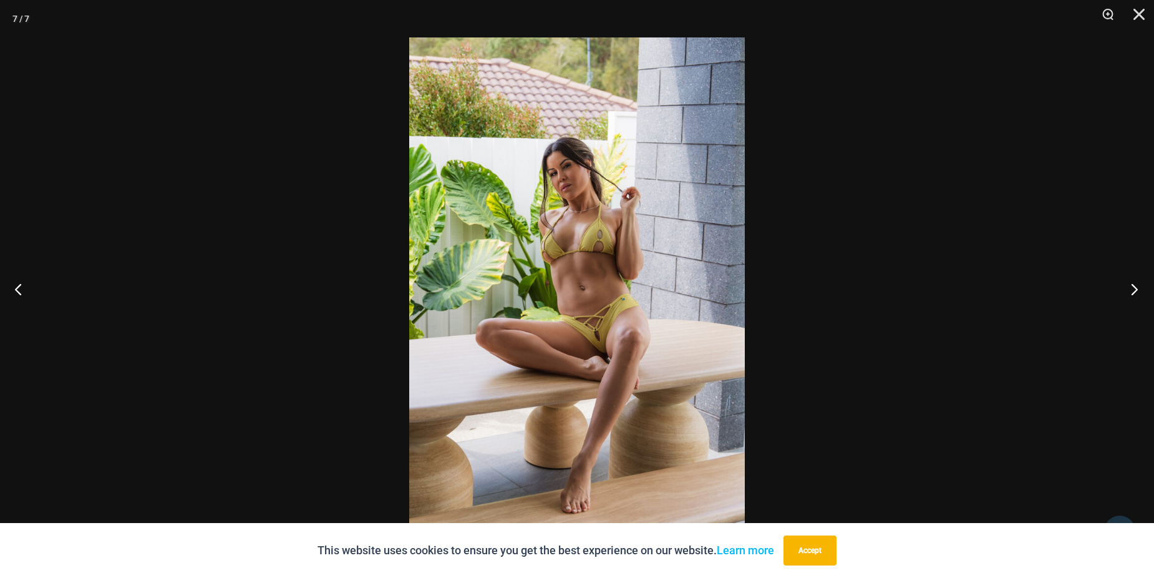
click at [1140, 286] on button "Next" at bounding box center [1130, 289] width 47 height 62
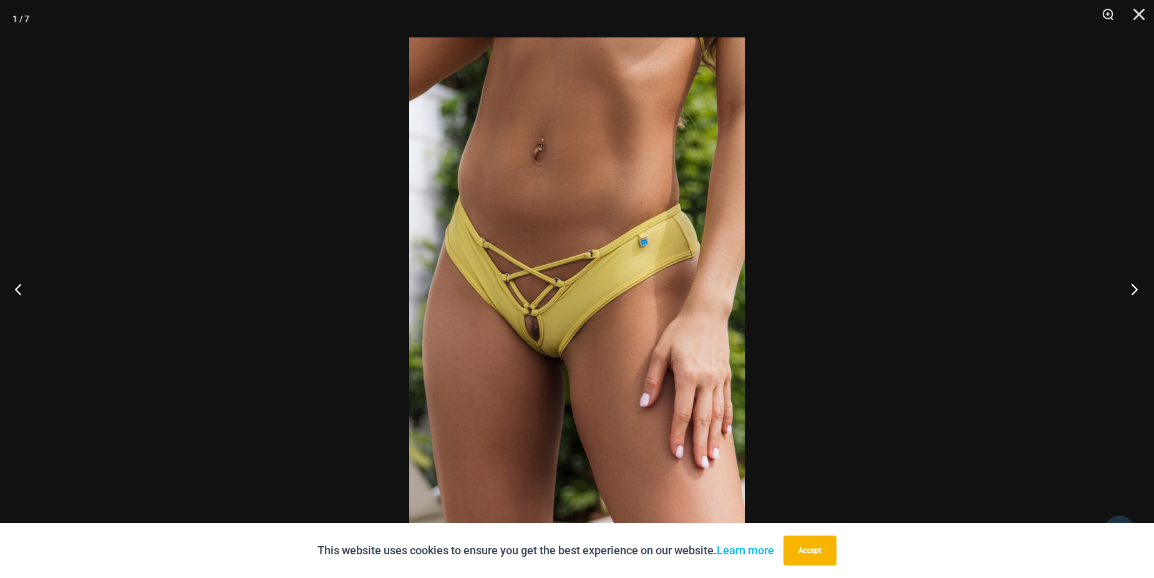
click at [1140, 286] on button "Next" at bounding box center [1130, 289] width 47 height 62
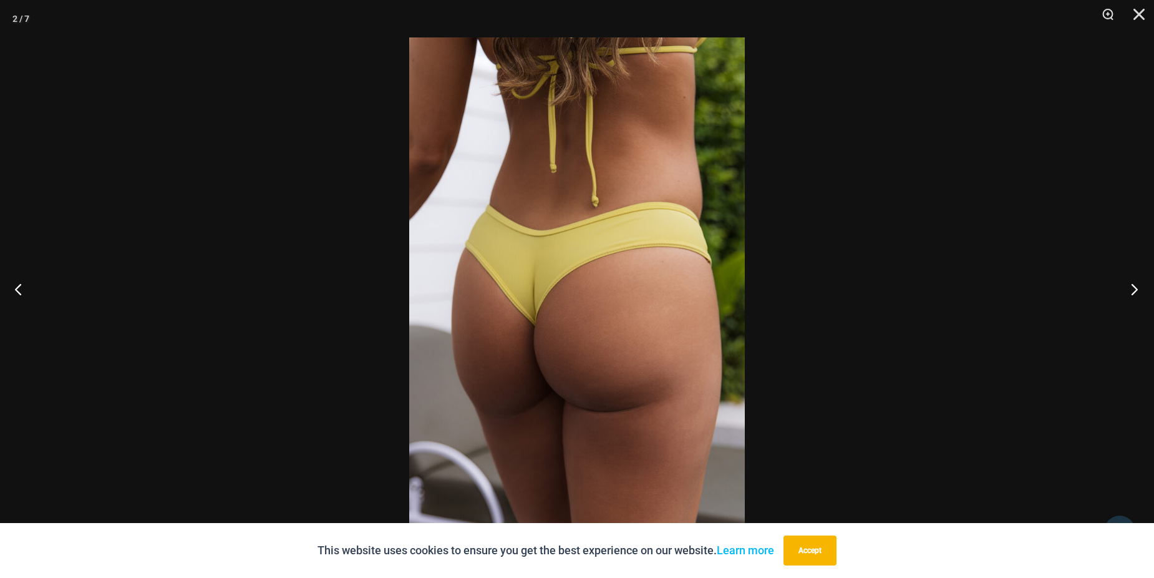
click at [1140, 286] on button "Next" at bounding box center [1130, 289] width 47 height 62
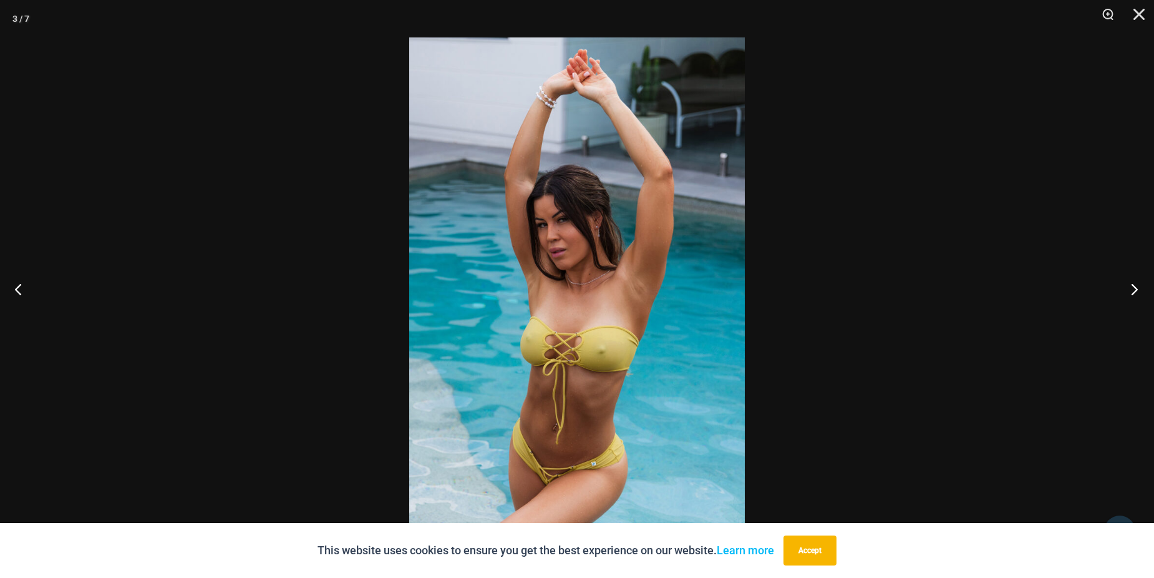
click at [1140, 286] on button "Next" at bounding box center [1130, 289] width 47 height 62
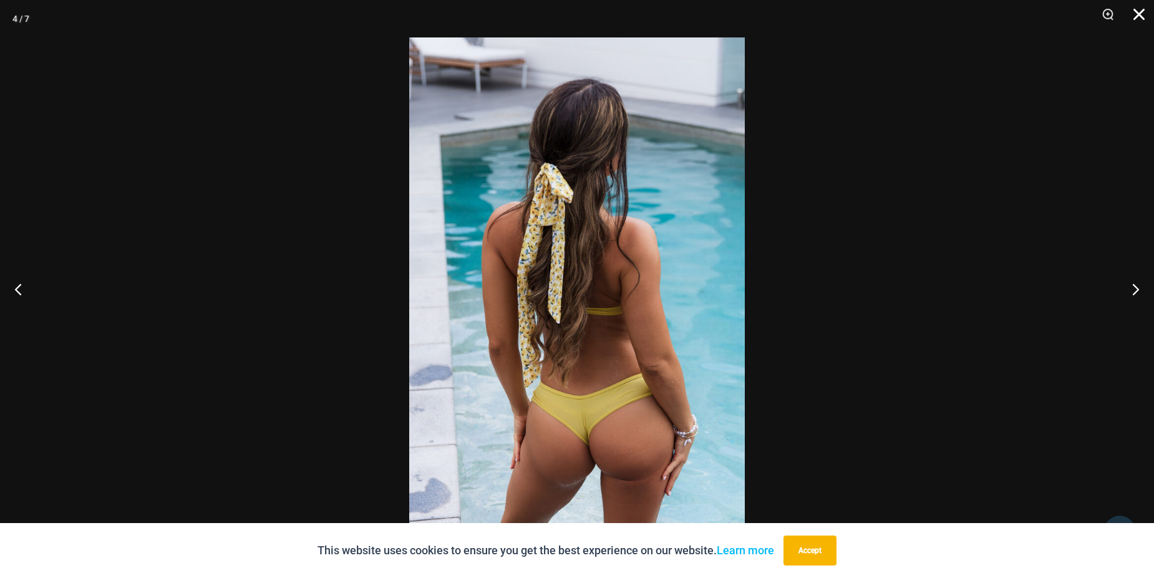
click at [1148, 12] on button "Close" at bounding box center [1134, 18] width 31 height 37
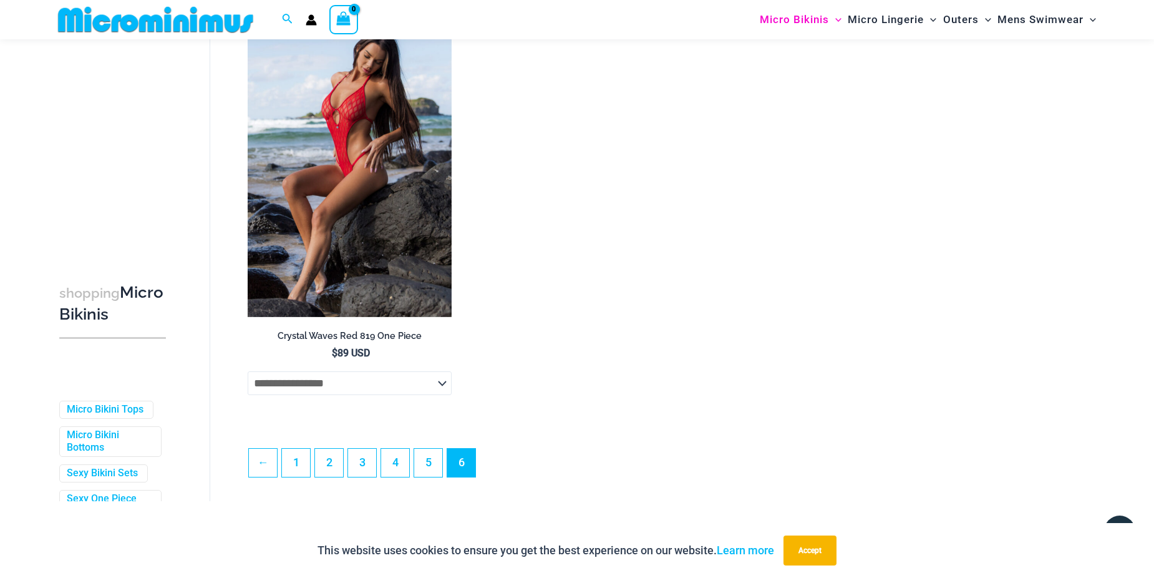
scroll to position [3171, 0]
